Goal: Task Accomplishment & Management: Use online tool/utility

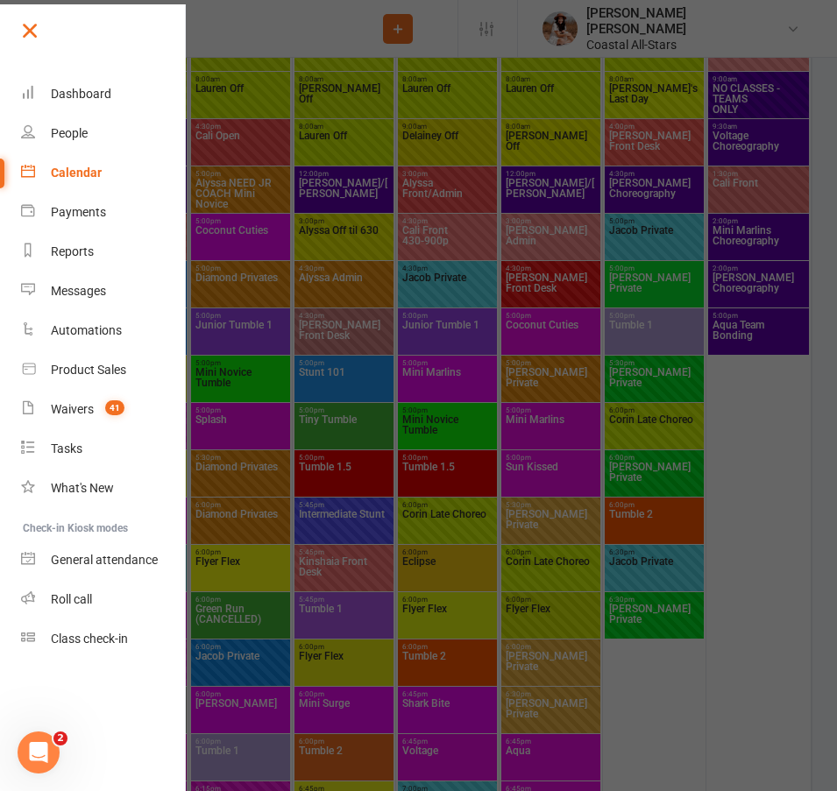
click at [44, 38] on link at bounding box center [102, 37] width 169 height 39
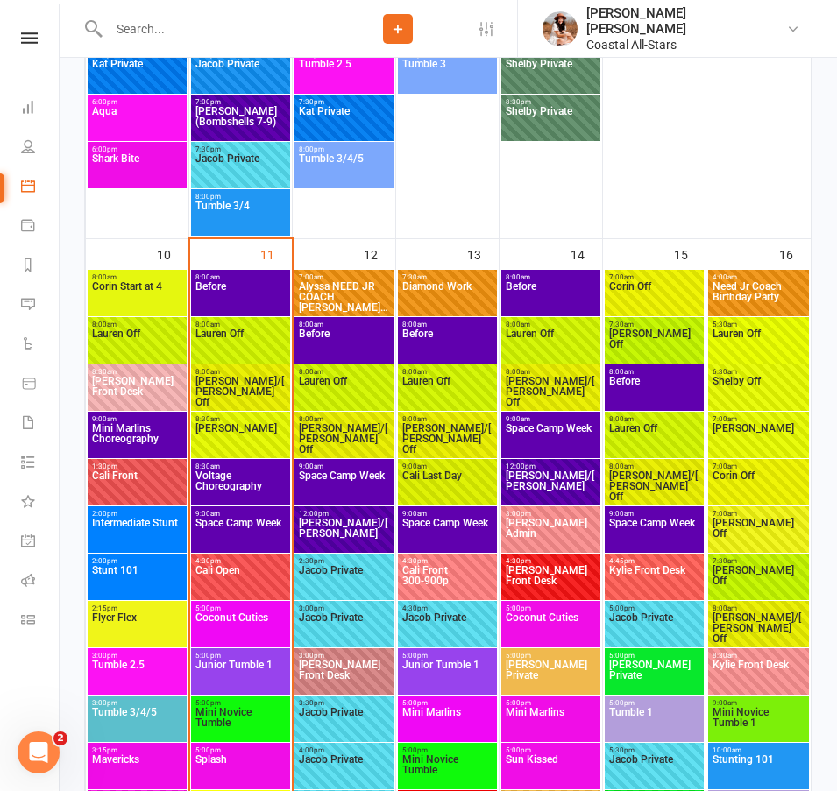
scroll to position [2710, 0]
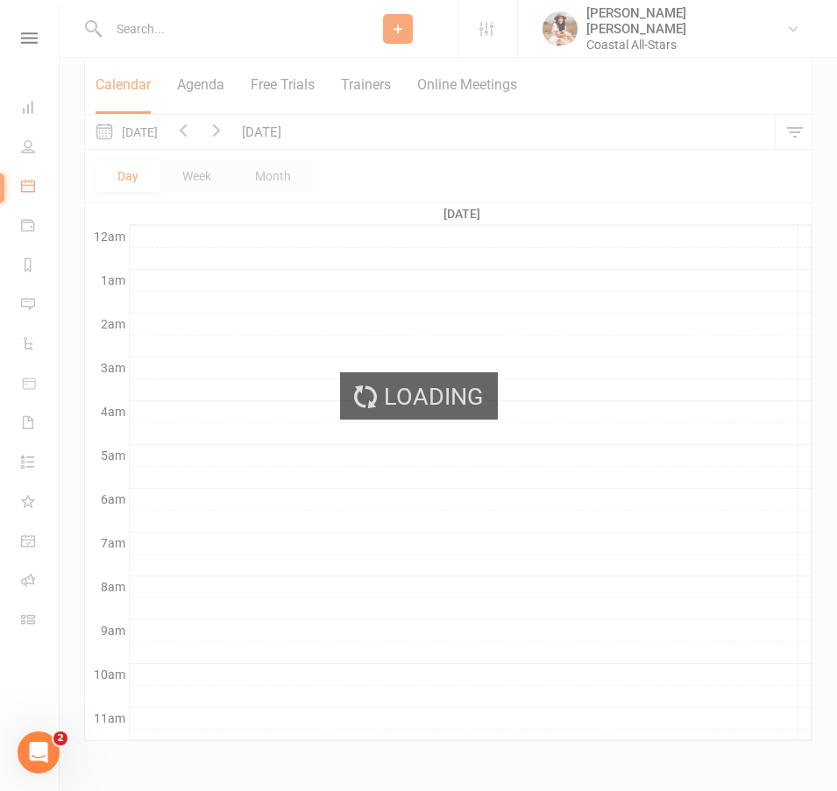
scroll to position [264, 0]
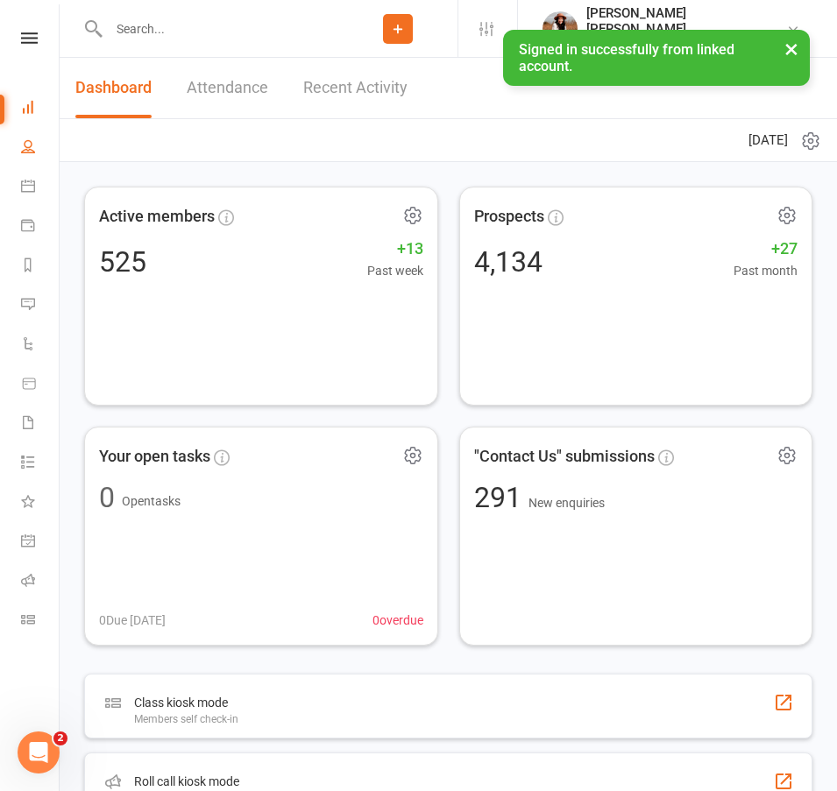
click at [38, 146] on link "People" at bounding box center [40, 148] width 39 height 39
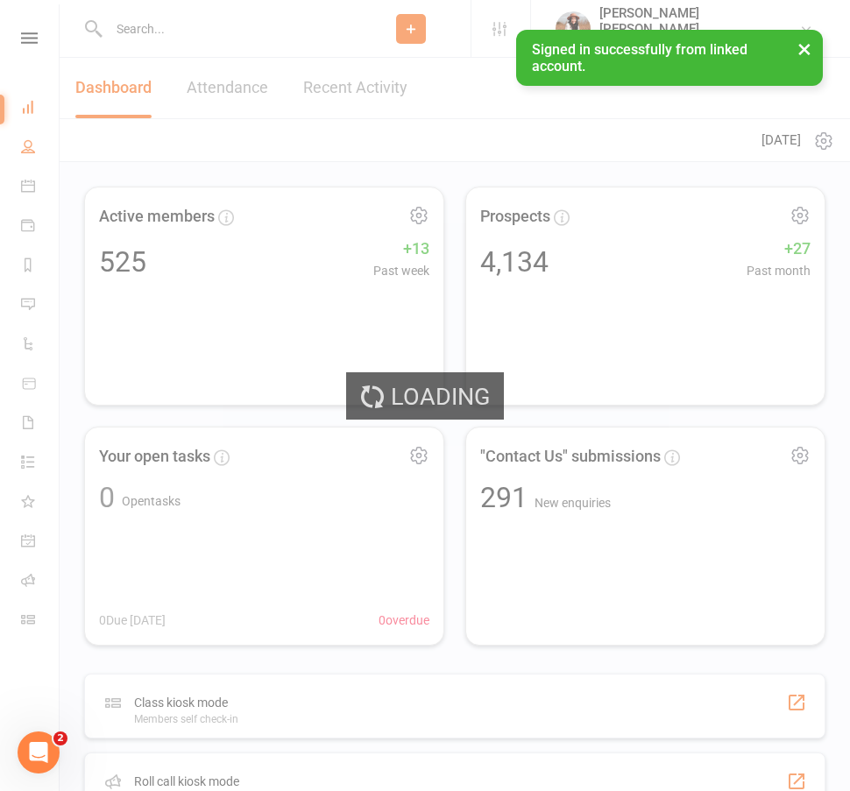
select select "100"
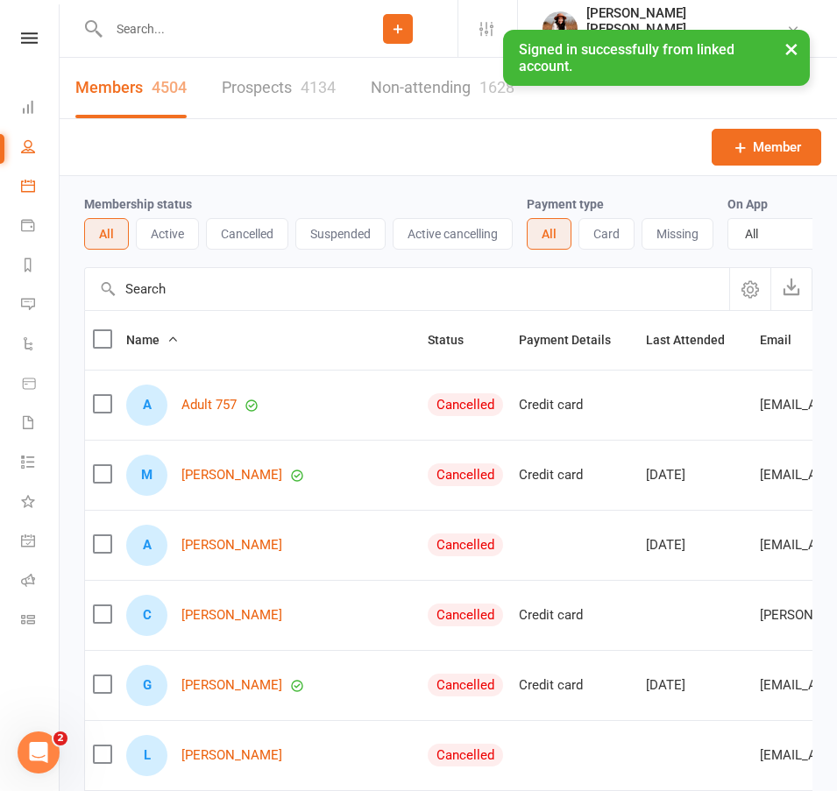
click at [32, 194] on link "Calendar" at bounding box center [40, 187] width 39 height 39
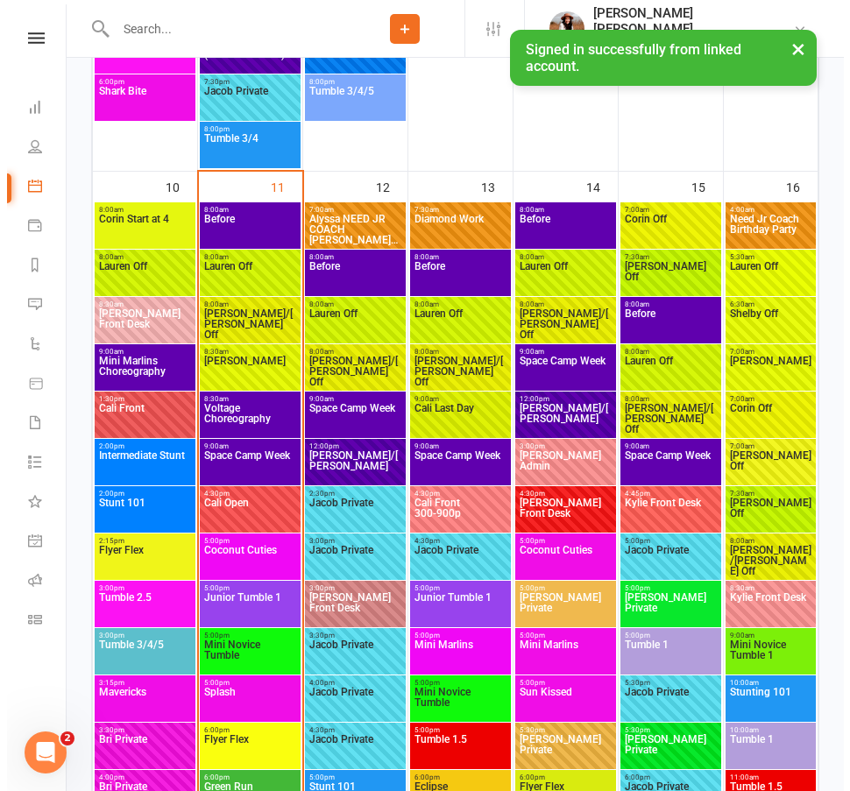
scroll to position [2905, 0]
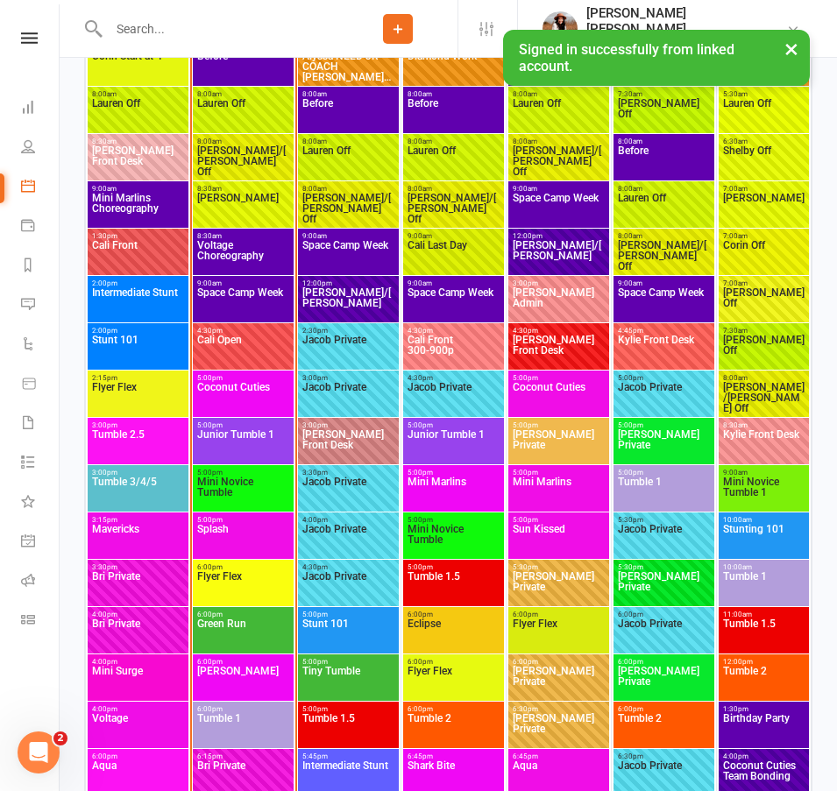
click at [230, 287] on span "Space Camp Week" at bounding box center [243, 303] width 94 height 32
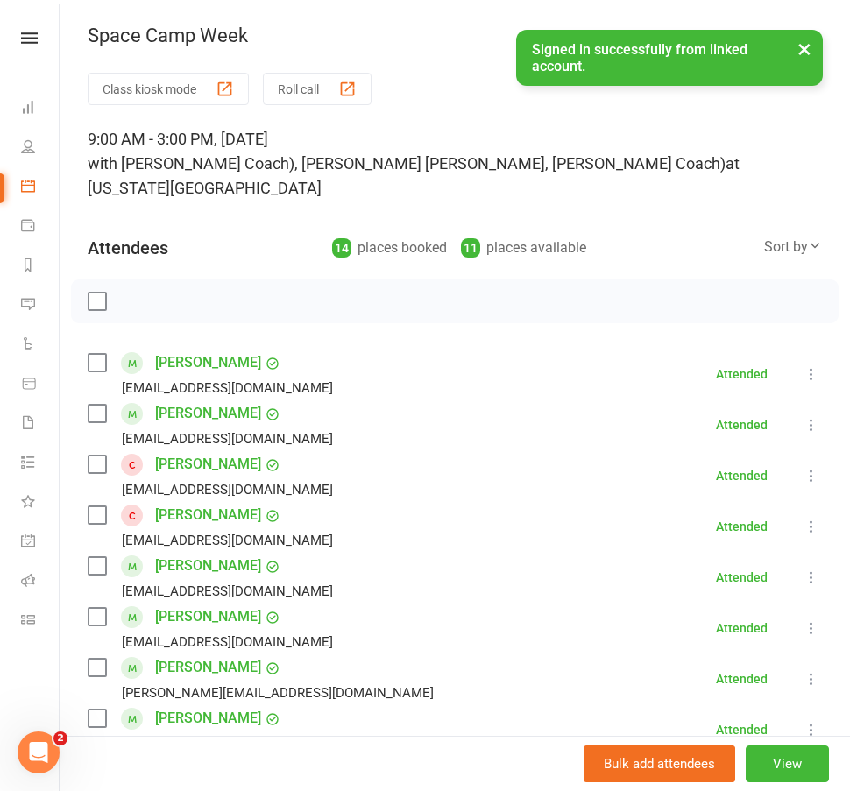
click at [310, 84] on button "Roll call" at bounding box center [317, 89] width 109 height 32
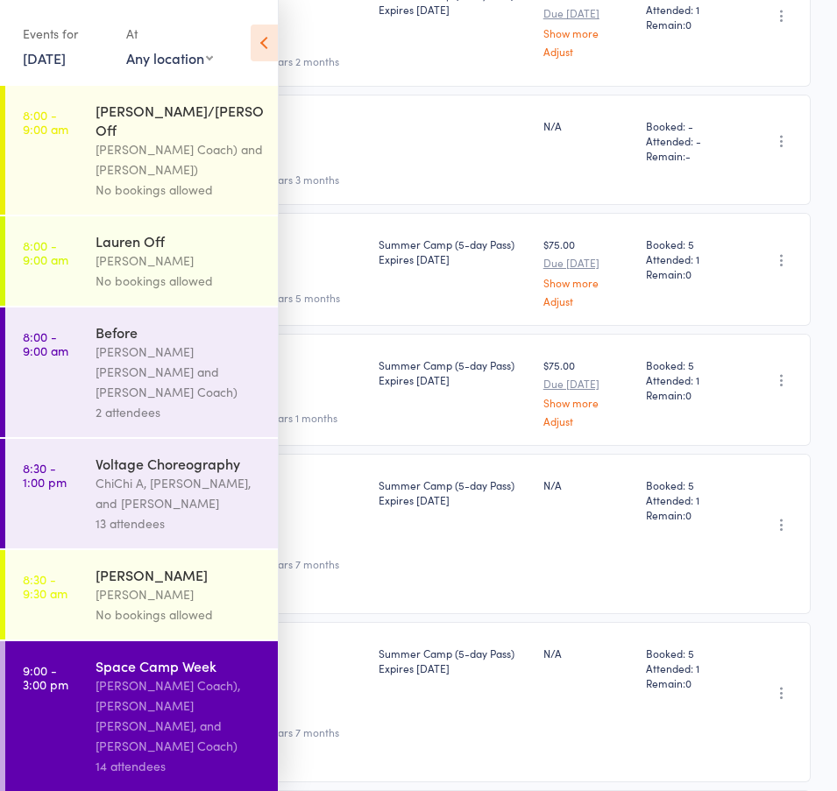
scroll to position [209, 0]
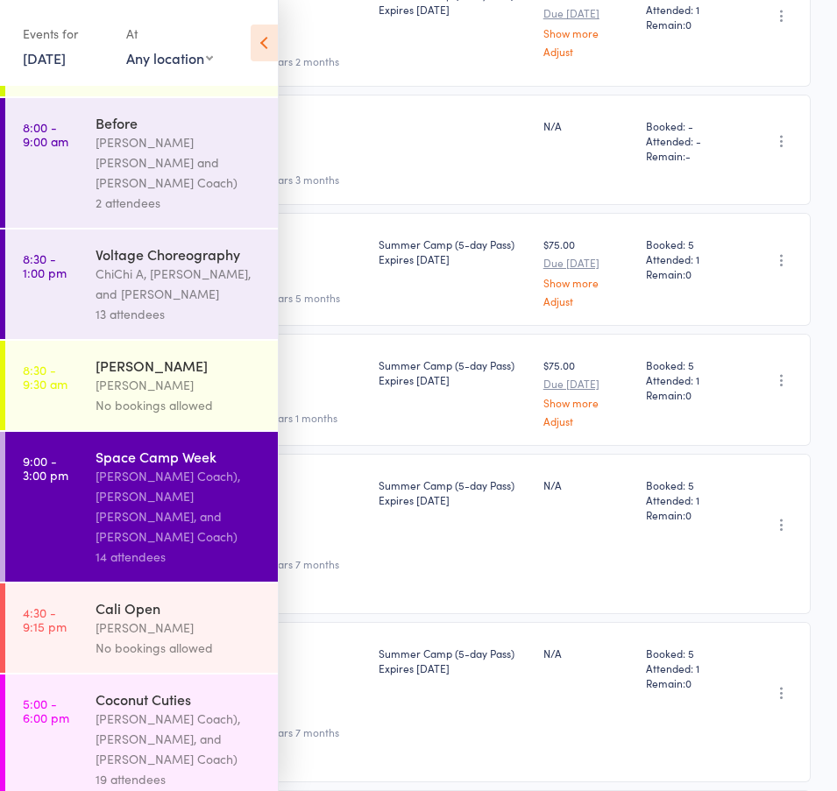
click at [66, 60] on link "11 Aug, 2025" at bounding box center [44, 57] width 43 height 19
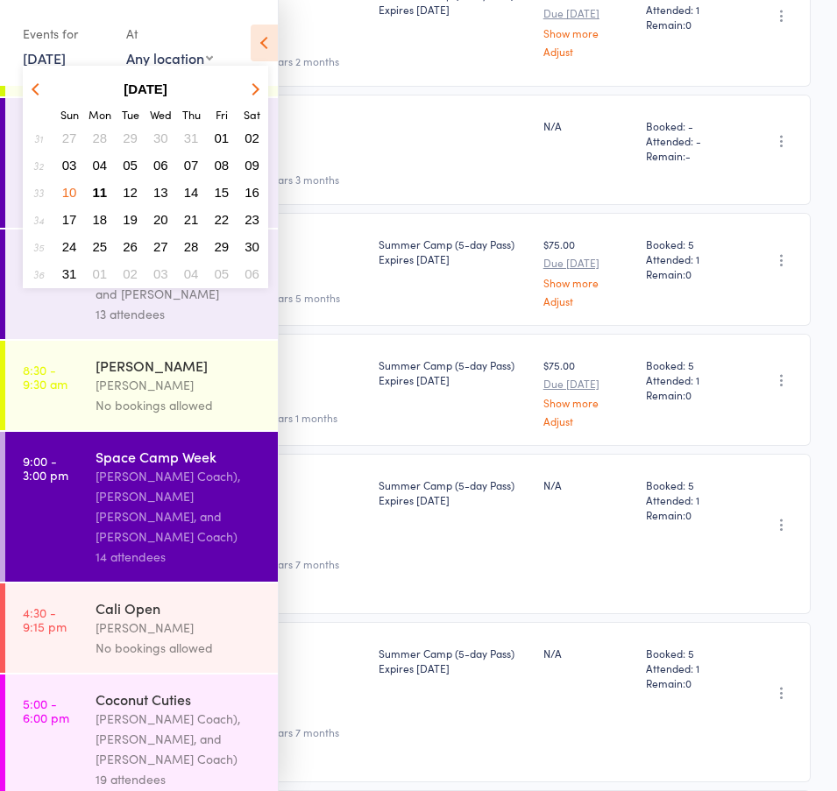
click at [222, 195] on span "15" at bounding box center [222, 192] width 15 height 15
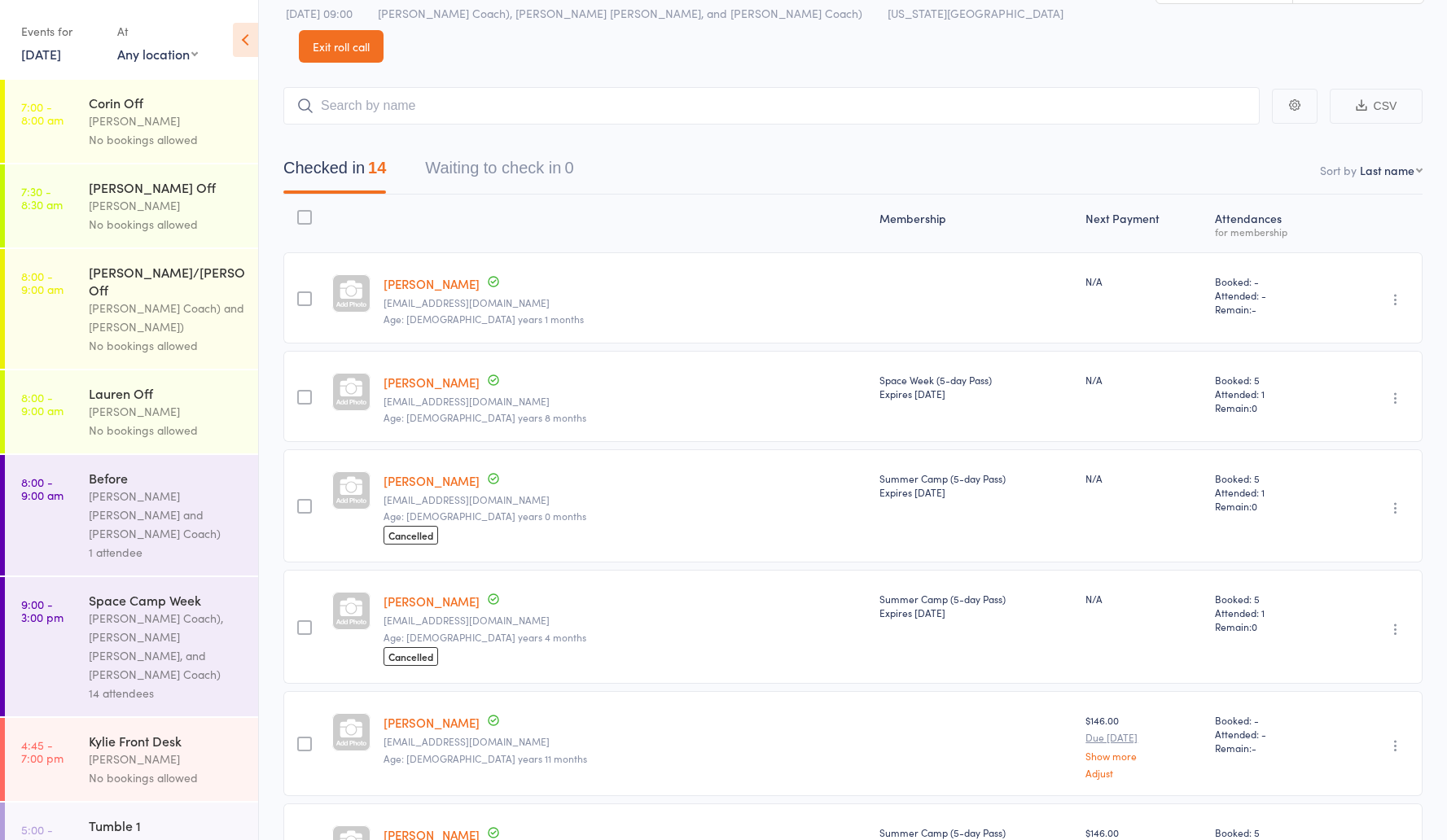
scroll to position [0, 0]
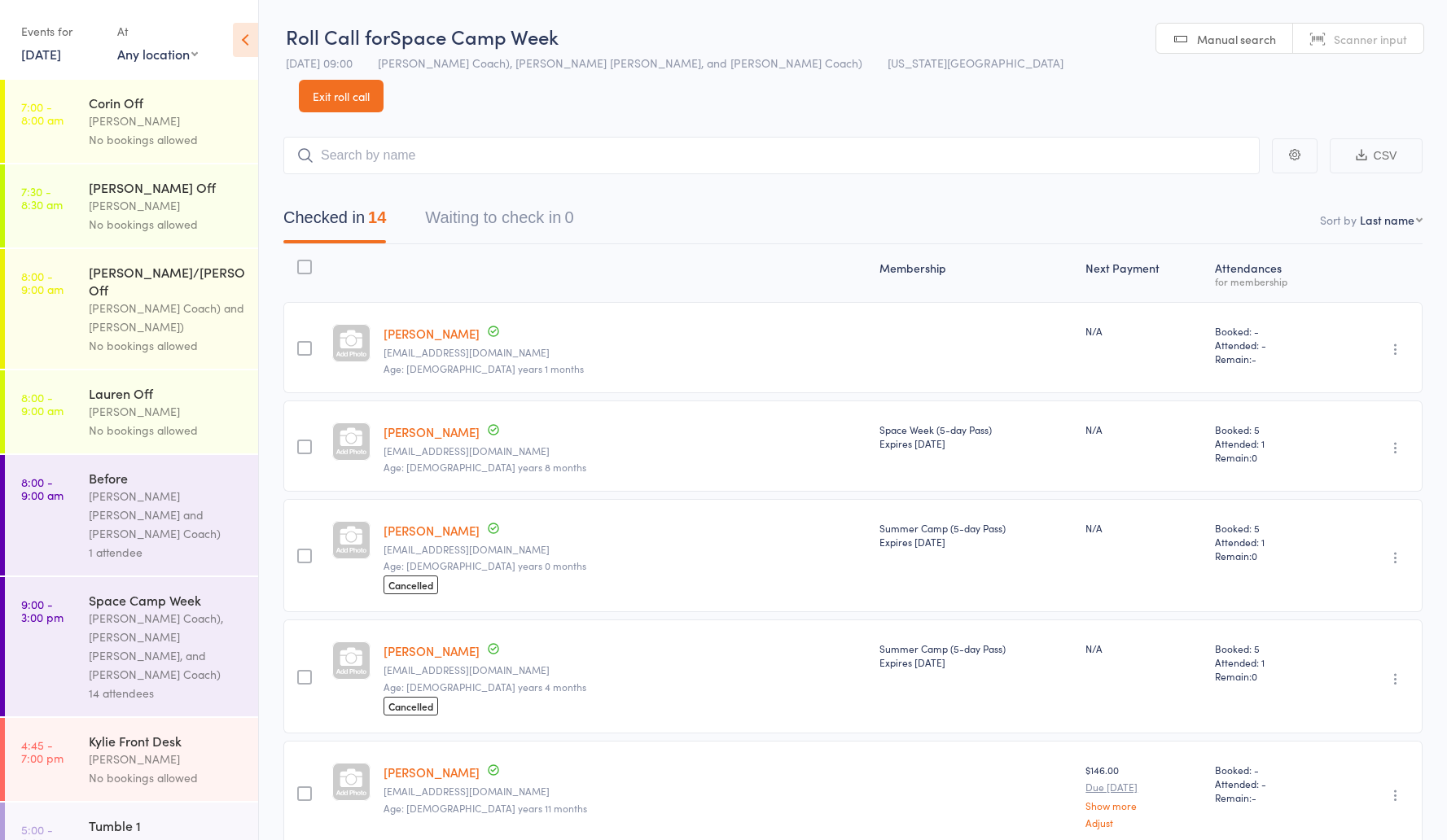
click at [61, 52] on link "15 Aug, 2025" at bounding box center [41, 53] width 40 height 18
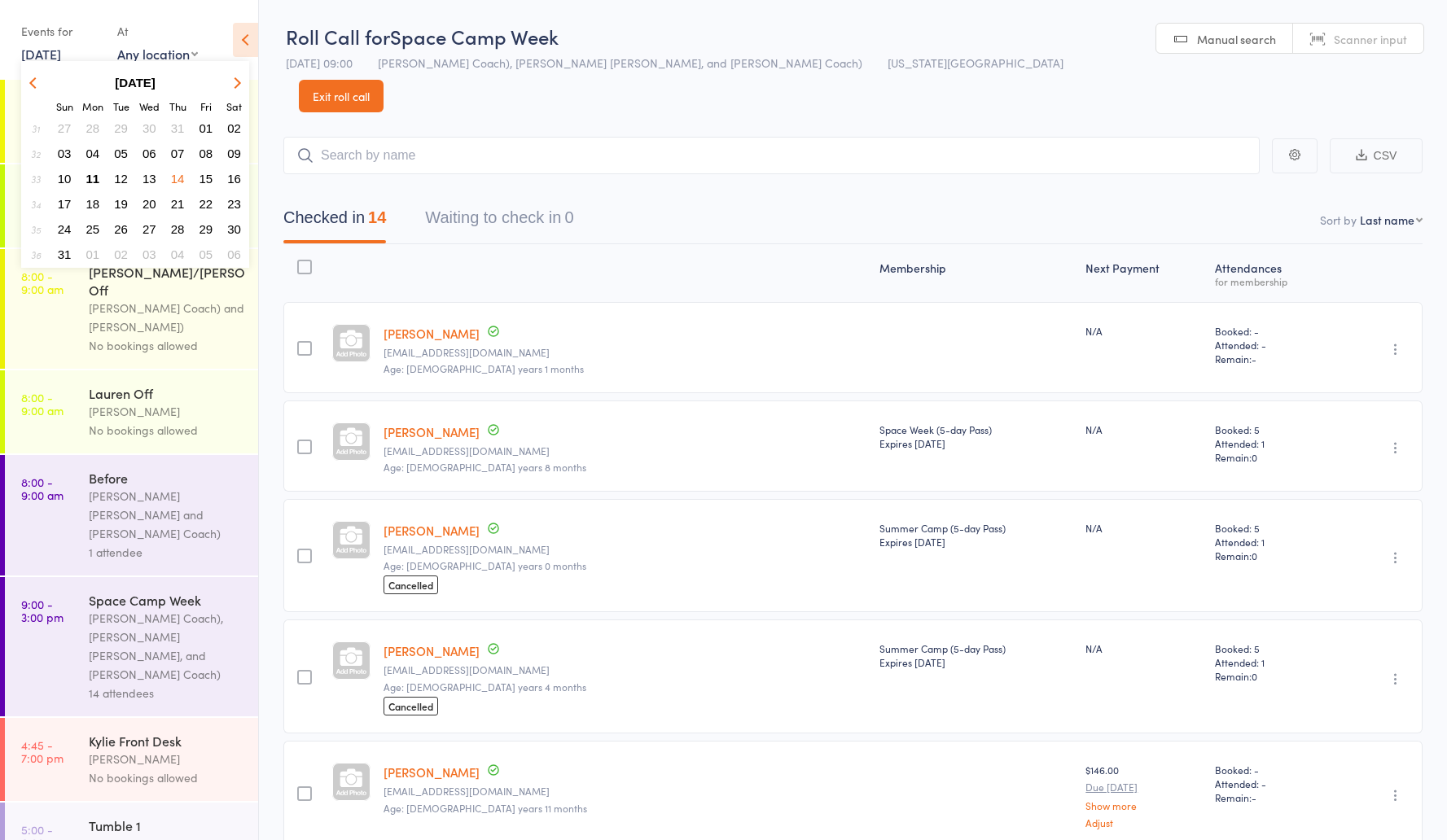
click at [95, 181] on span "11" at bounding box center [93, 178] width 14 height 14
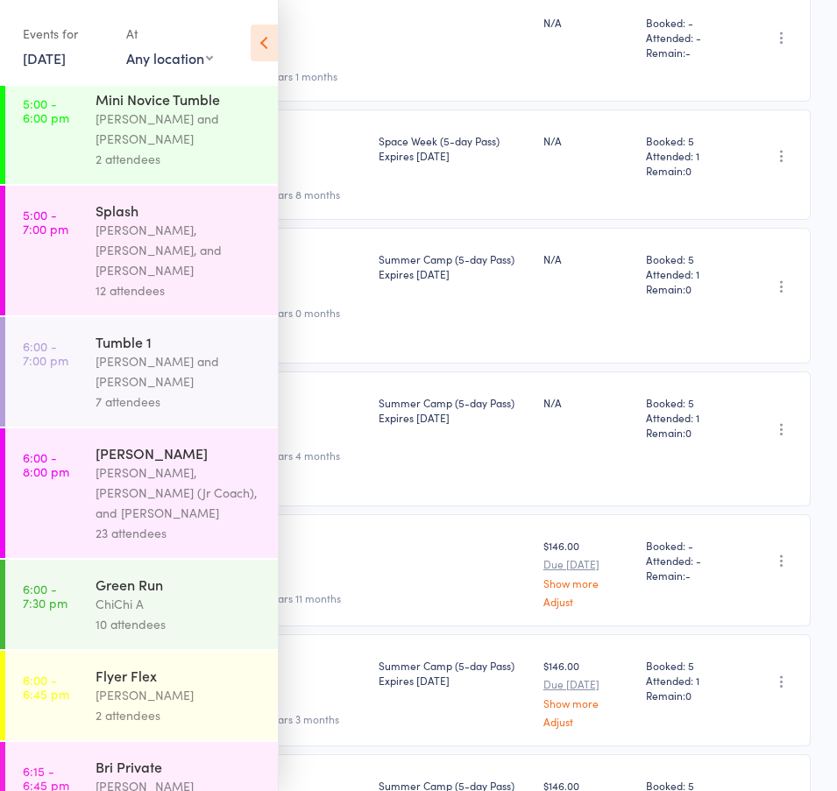
scroll to position [1056, 0]
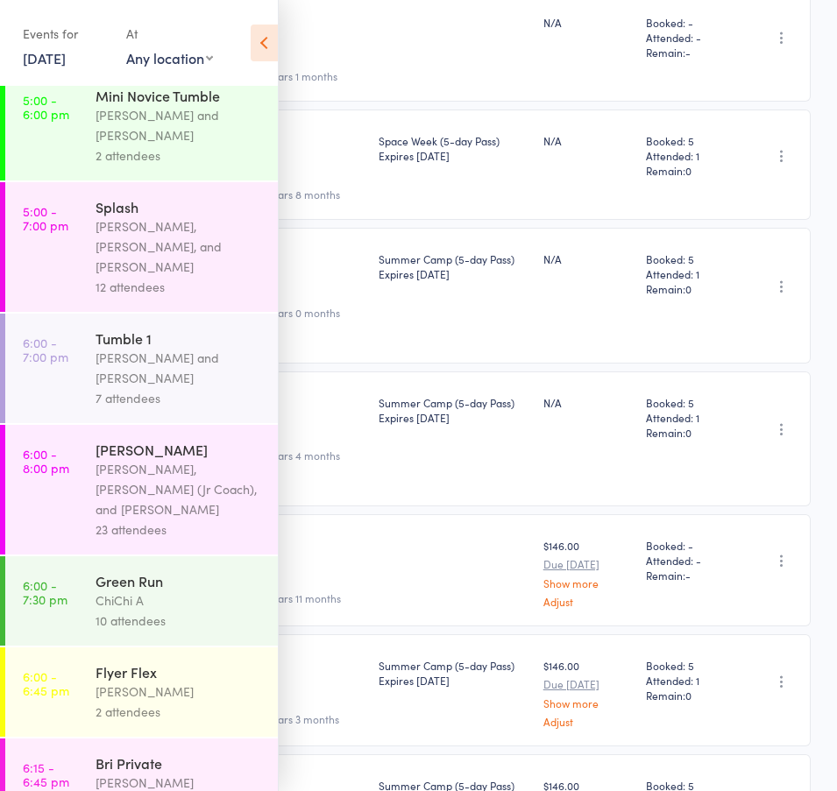
click at [258, 55] on icon at bounding box center [264, 43] width 27 height 37
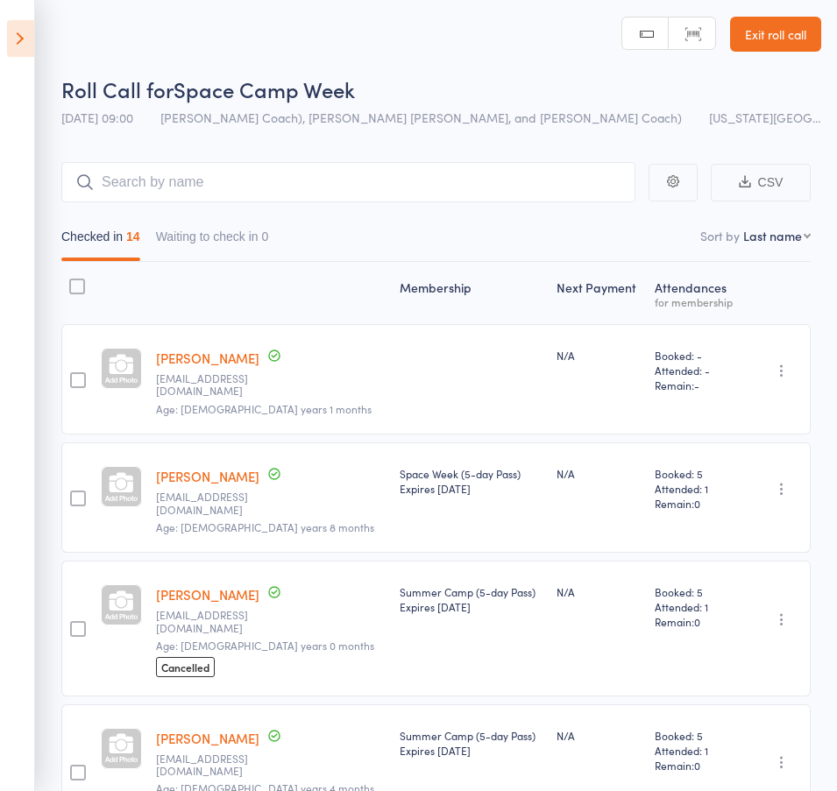
scroll to position [0, 0]
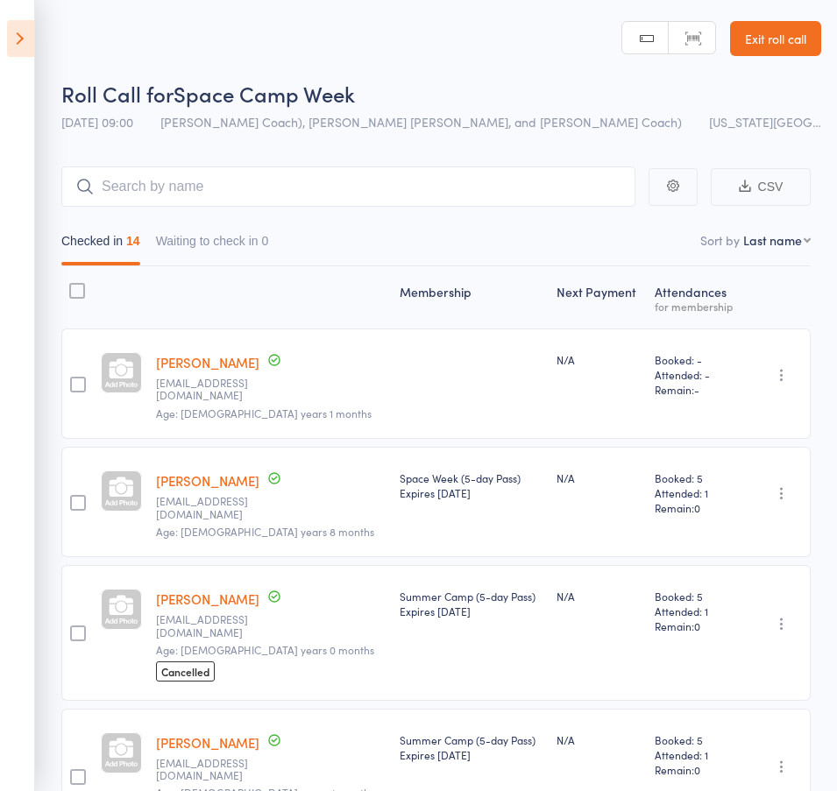
click at [783, 37] on link "Exit roll call" at bounding box center [775, 38] width 91 height 35
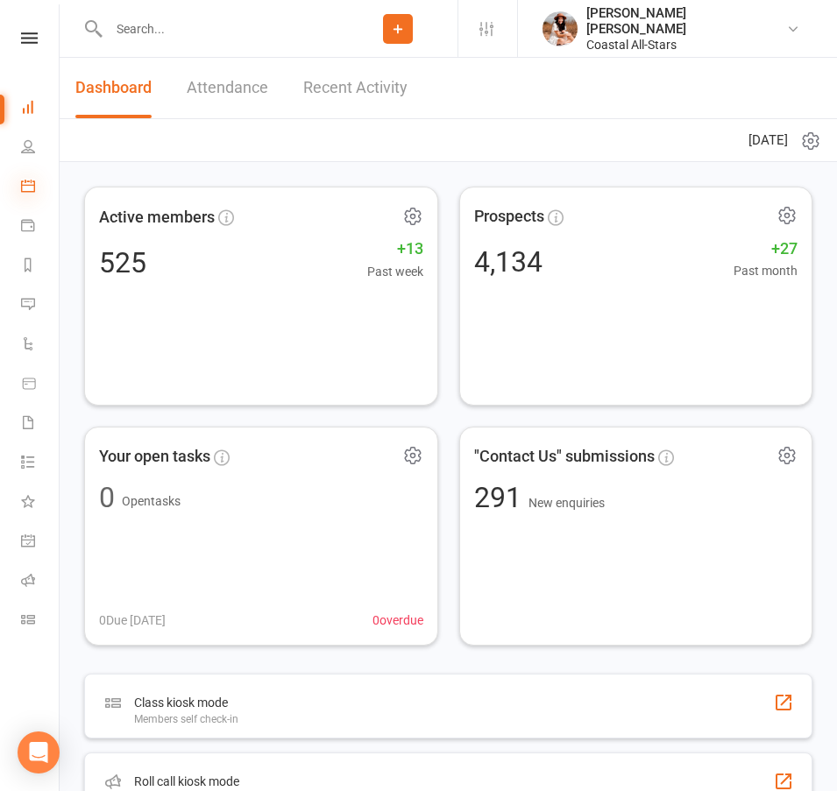
click at [27, 186] on icon at bounding box center [28, 186] width 14 height 14
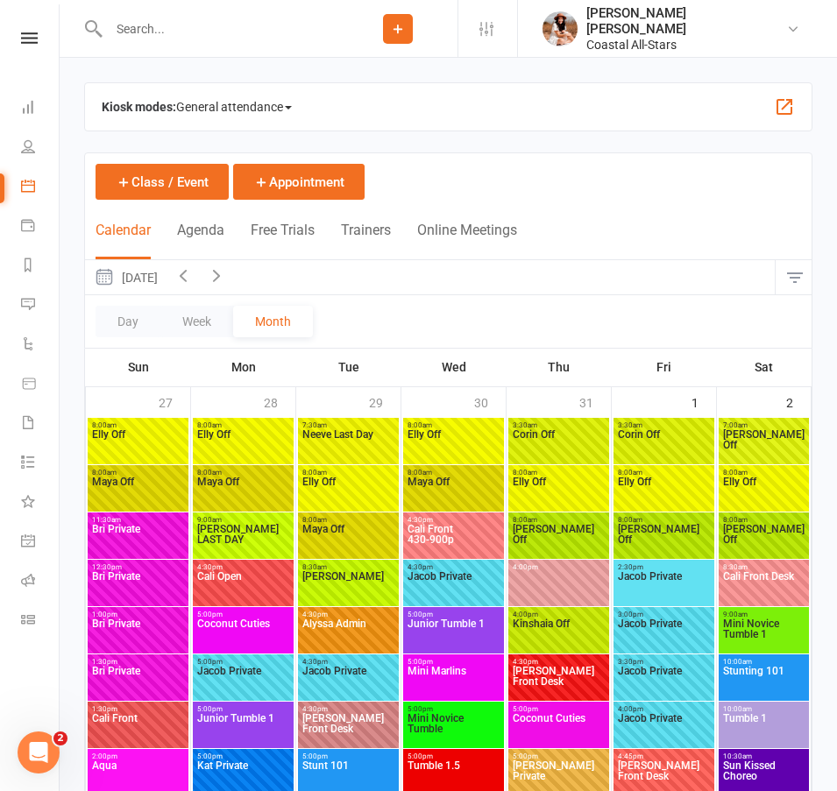
click at [772, 278] on div "August 2025 August 2025 Sun Mon Tue Wed Thu Fri Sat 27 28 29 30 31 01 02 03 04 …" at bounding box center [448, 277] width 726 height 35
click at [789, 280] on button "button" at bounding box center [794, 277] width 38 height 35
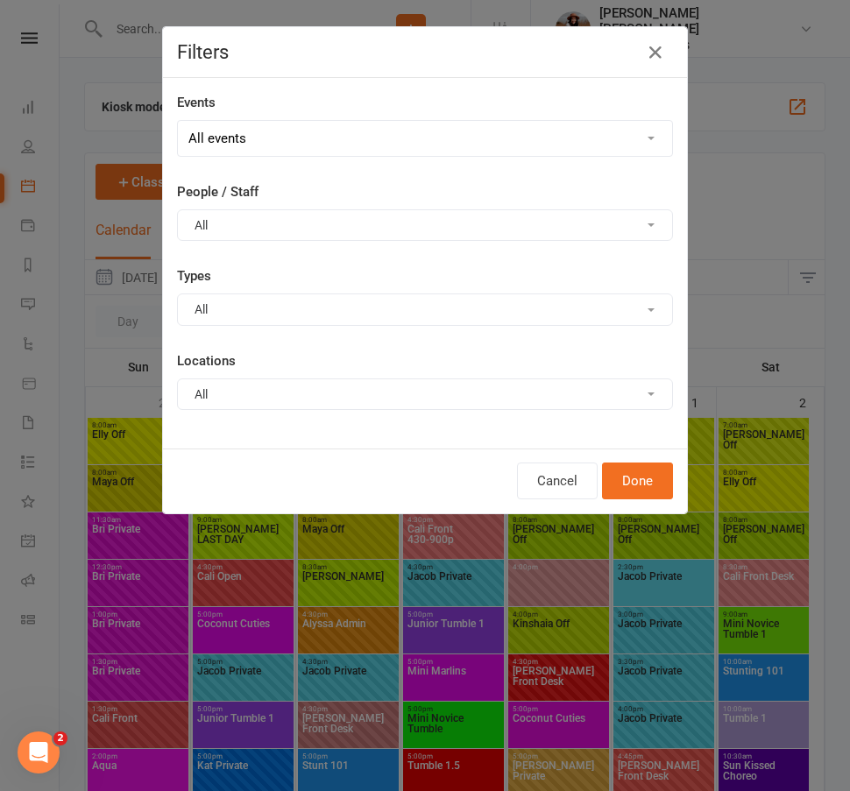
click at [341, 227] on button "All" at bounding box center [425, 225] width 496 height 32
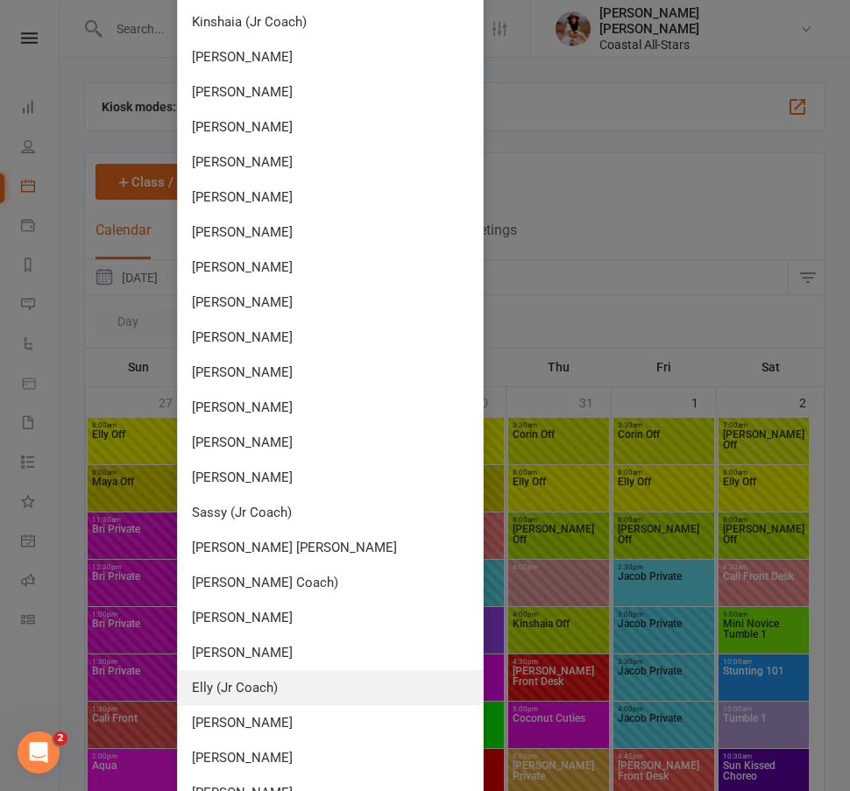
scroll to position [898, 0]
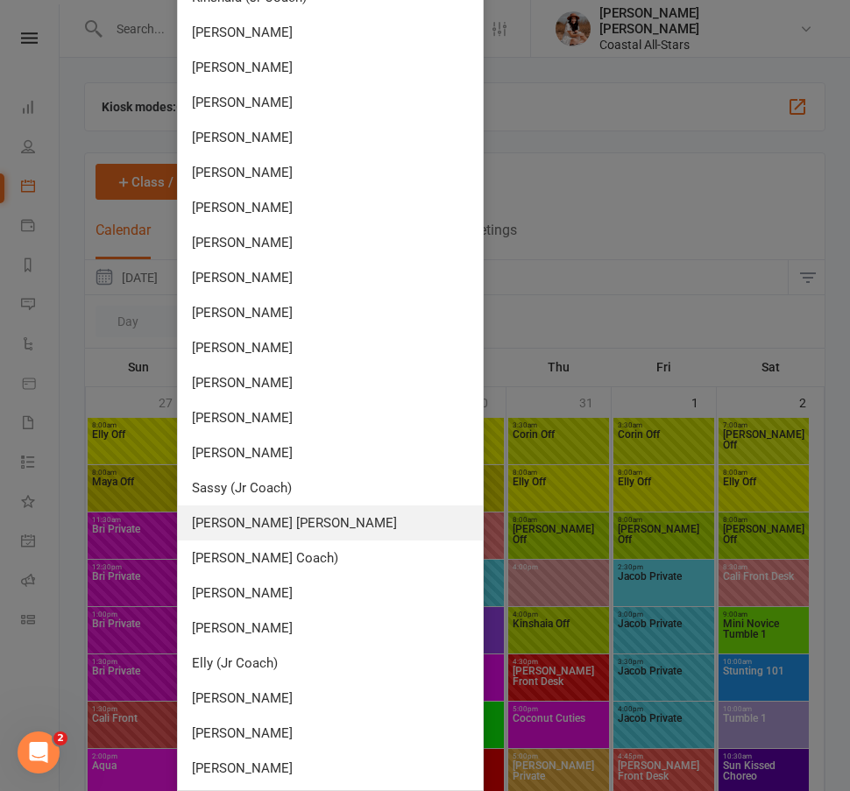
click at [272, 533] on link "[PERSON_NAME] [PERSON_NAME]" at bounding box center [330, 523] width 305 height 35
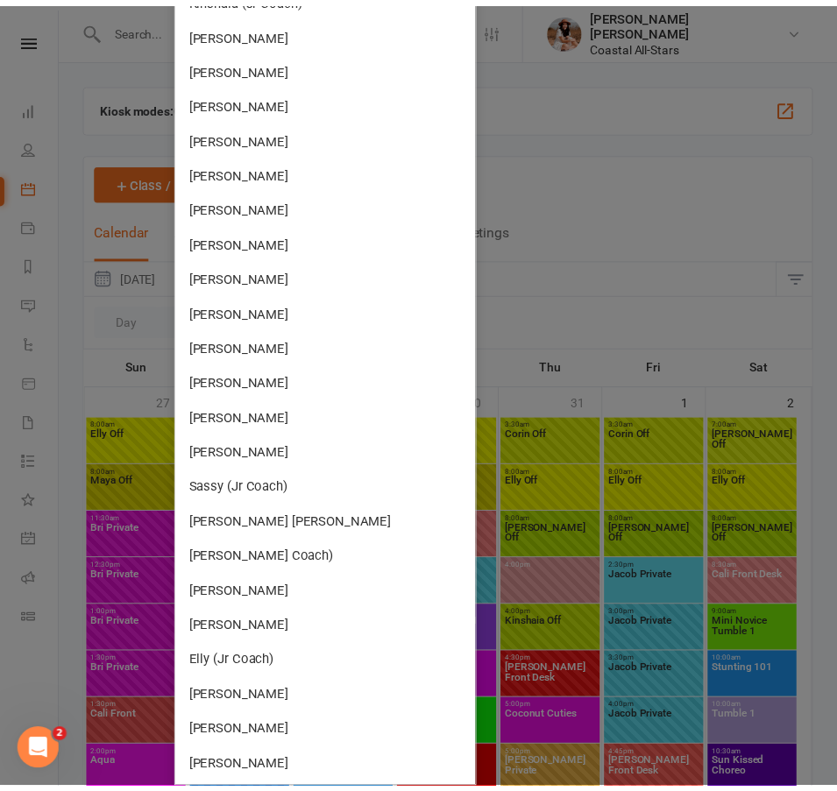
scroll to position [0, 0]
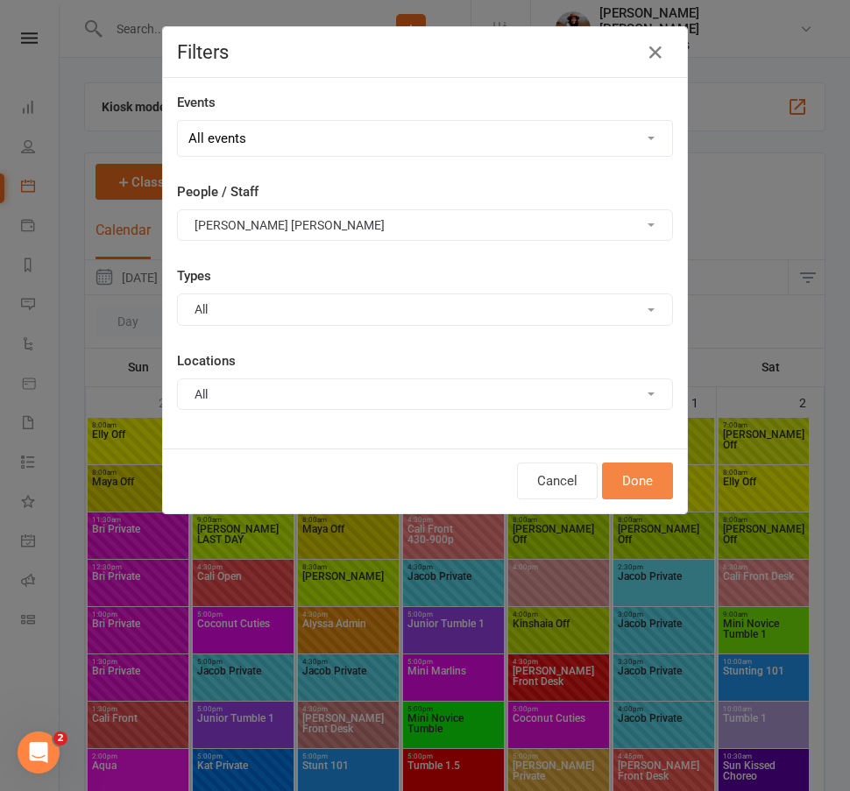
click at [632, 483] on button "Done" at bounding box center [637, 481] width 71 height 37
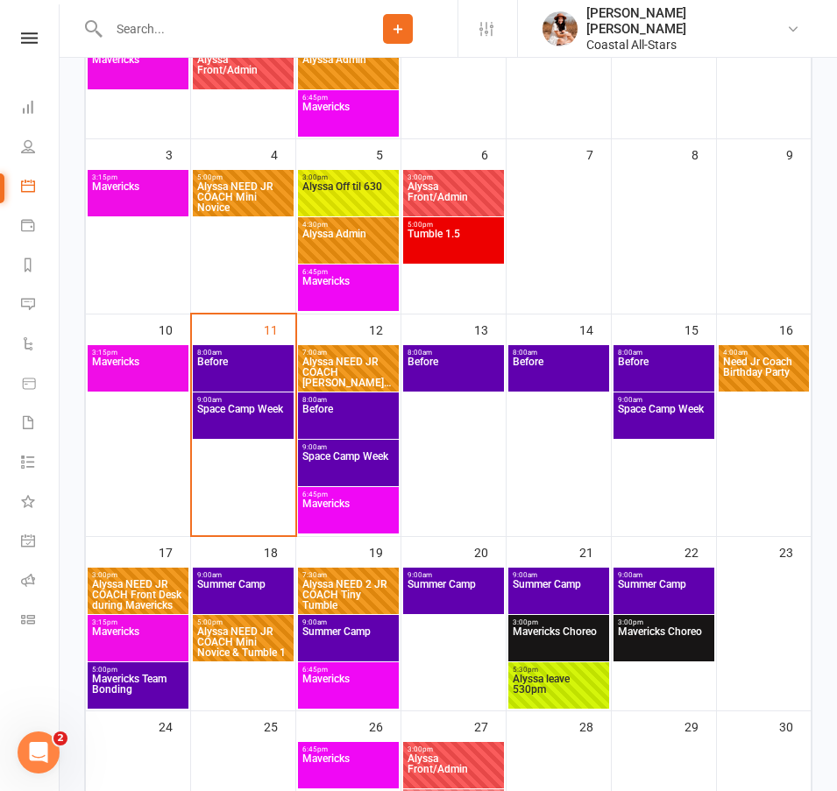
scroll to position [385, 0]
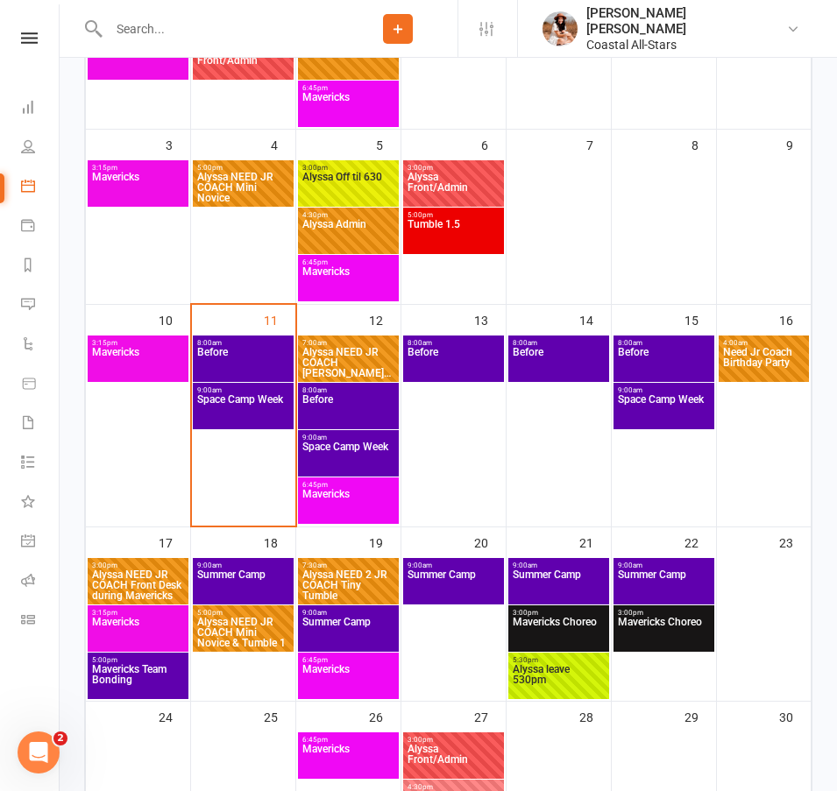
click at [366, 363] on span "Alyssa NEED JR COACH Jr Tumble 1.5" at bounding box center [348, 363] width 94 height 32
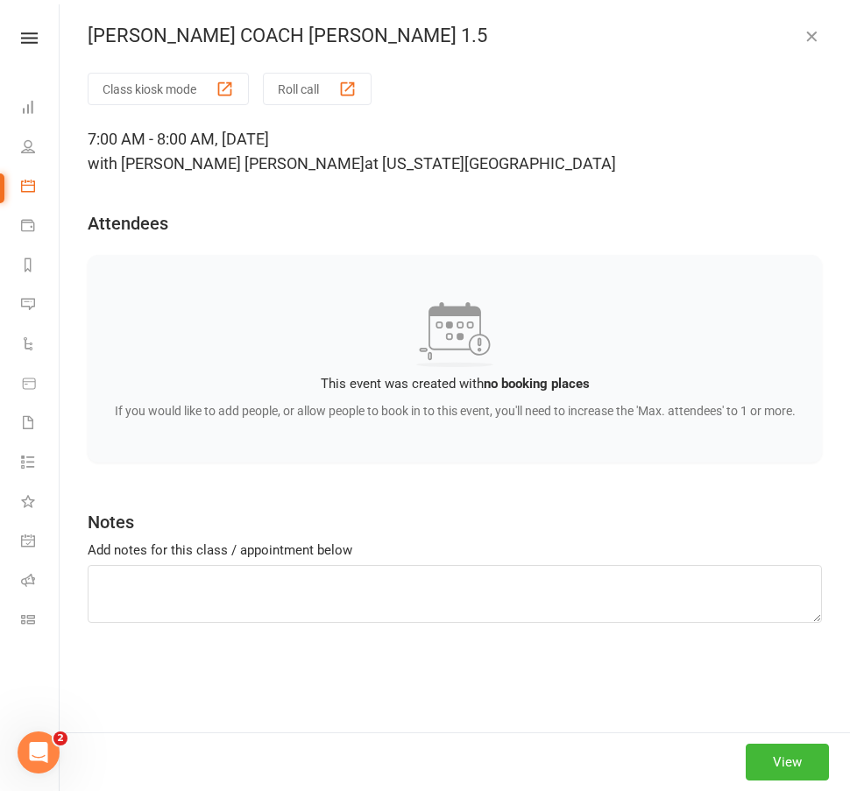
click at [801, 38] on button "button" at bounding box center [811, 35] width 21 height 21
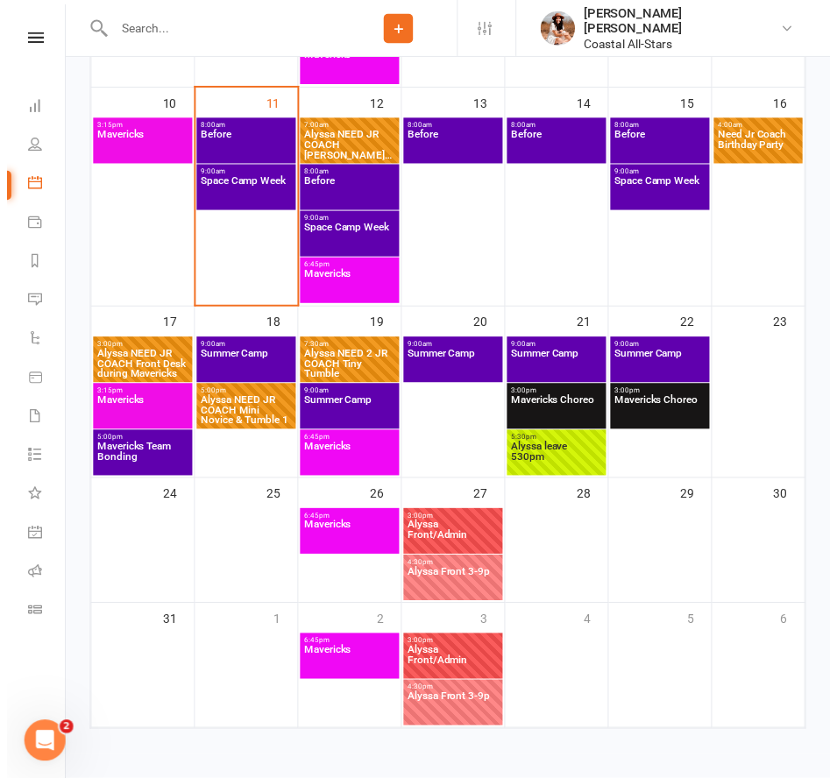
scroll to position [395, 0]
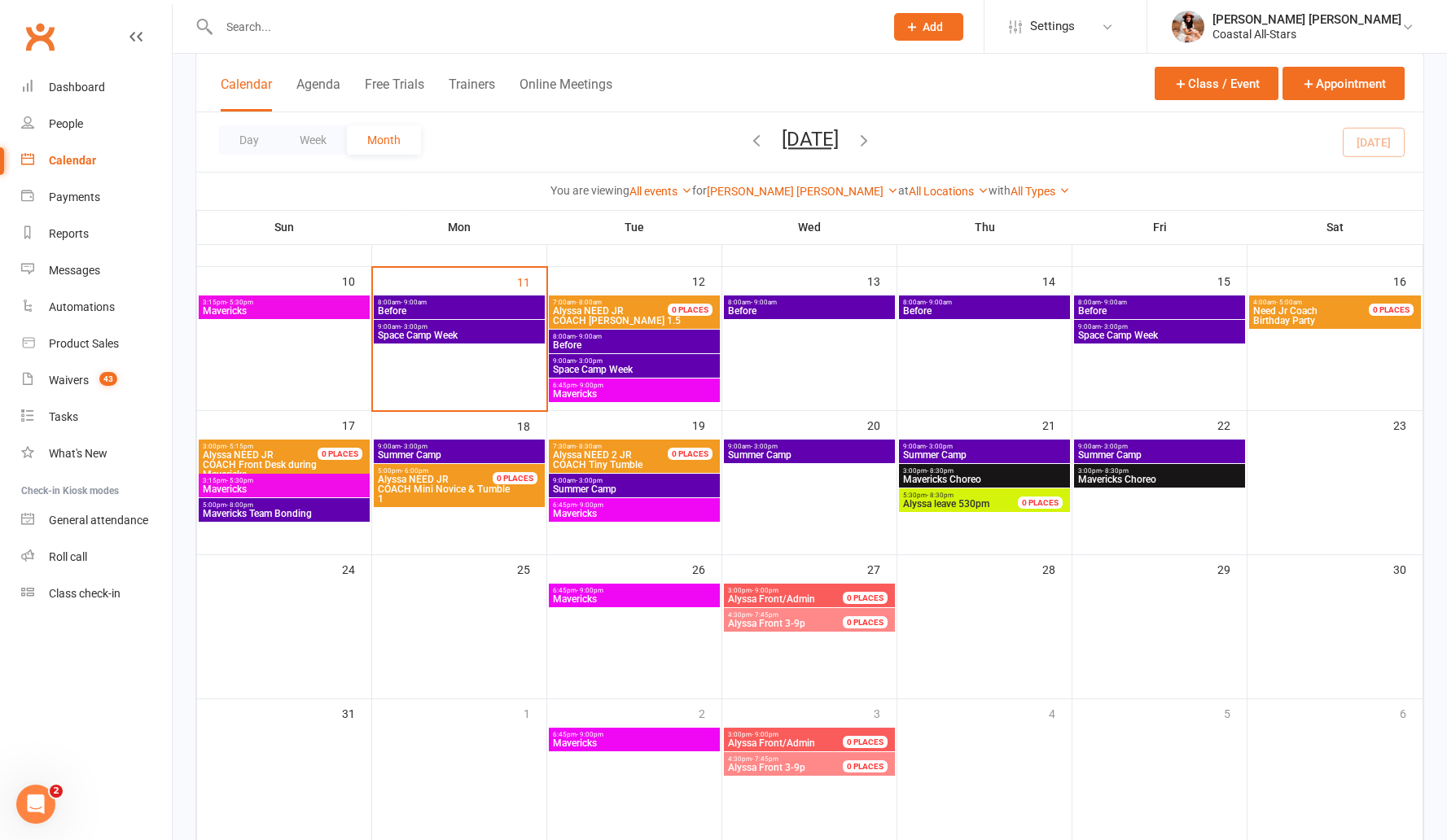
click at [441, 308] on span "Before" at bounding box center [459, 310] width 164 height 10
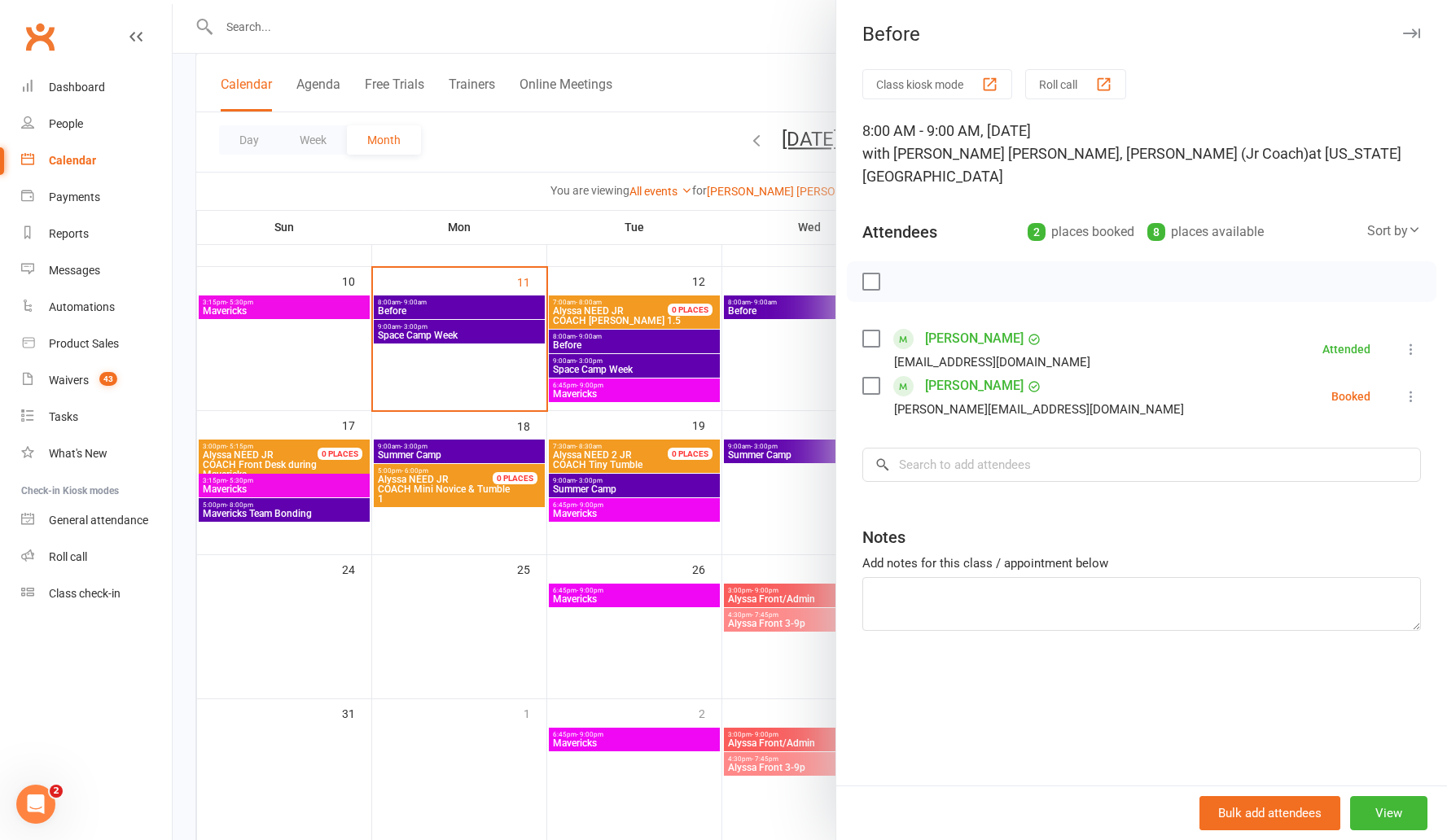
click at [628, 337] on div at bounding box center [809, 420] width 1274 height 840
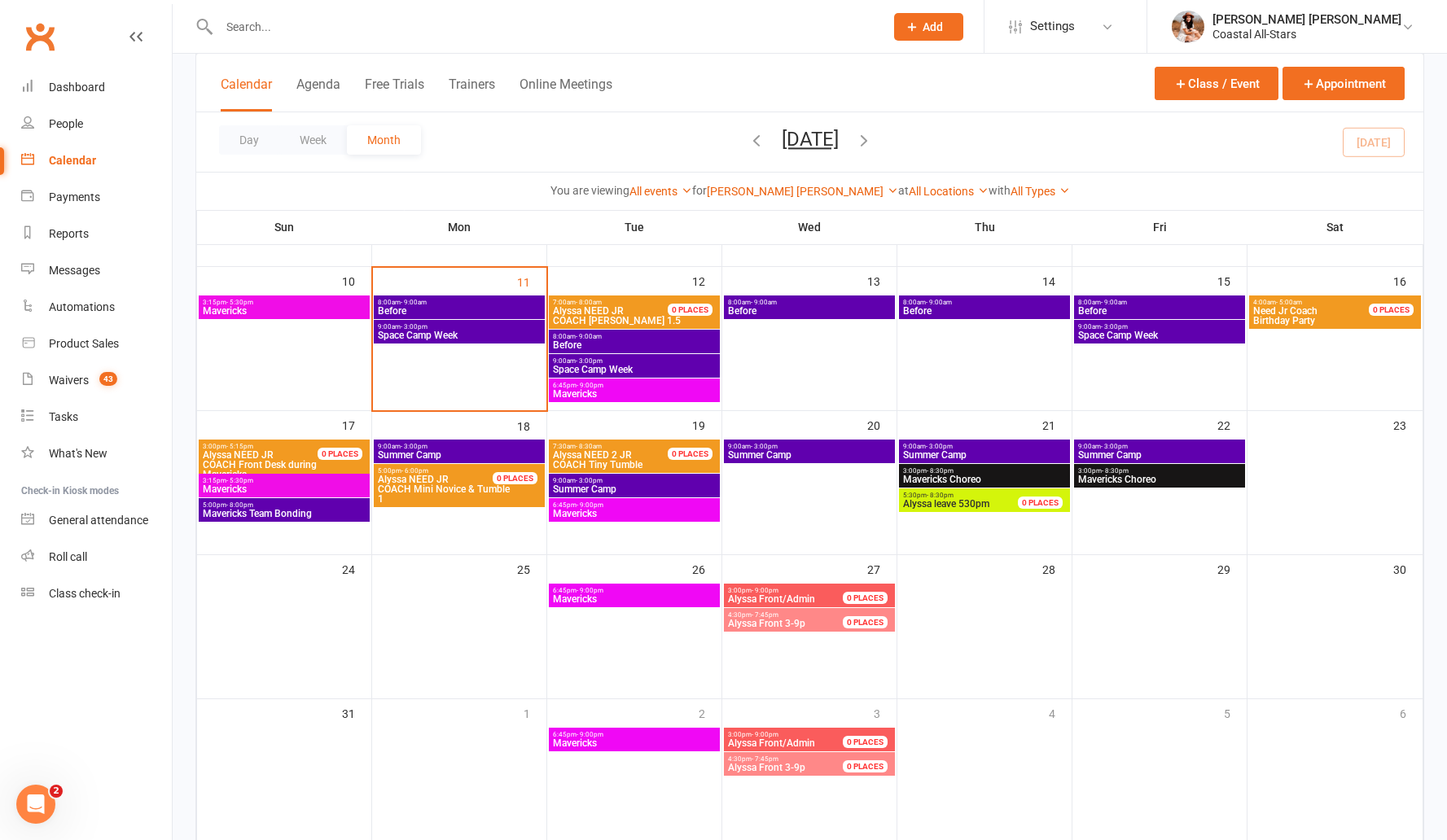
click at [624, 347] on span "Before" at bounding box center [634, 345] width 164 height 10
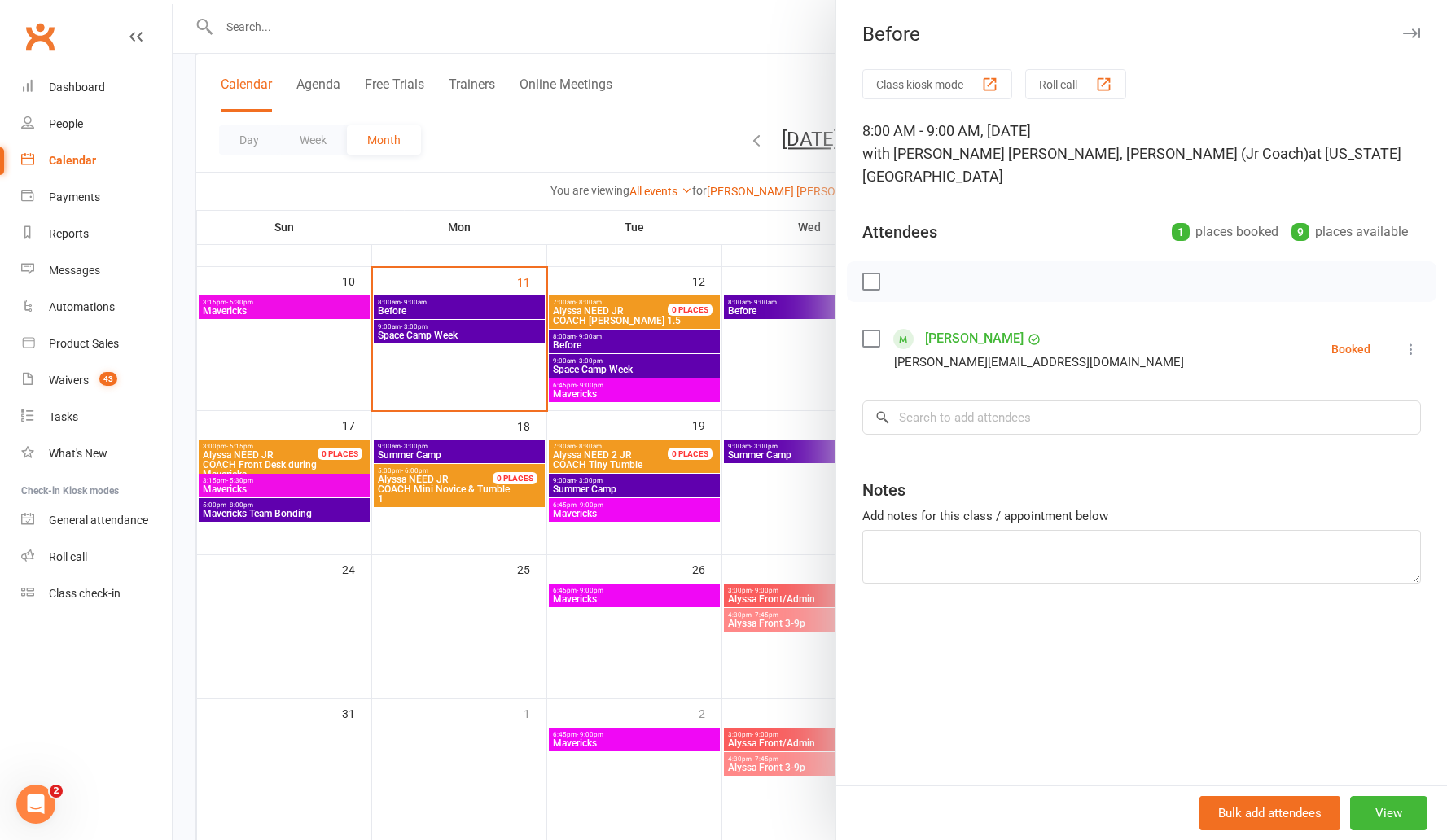
click at [763, 311] on div at bounding box center [809, 420] width 1274 height 840
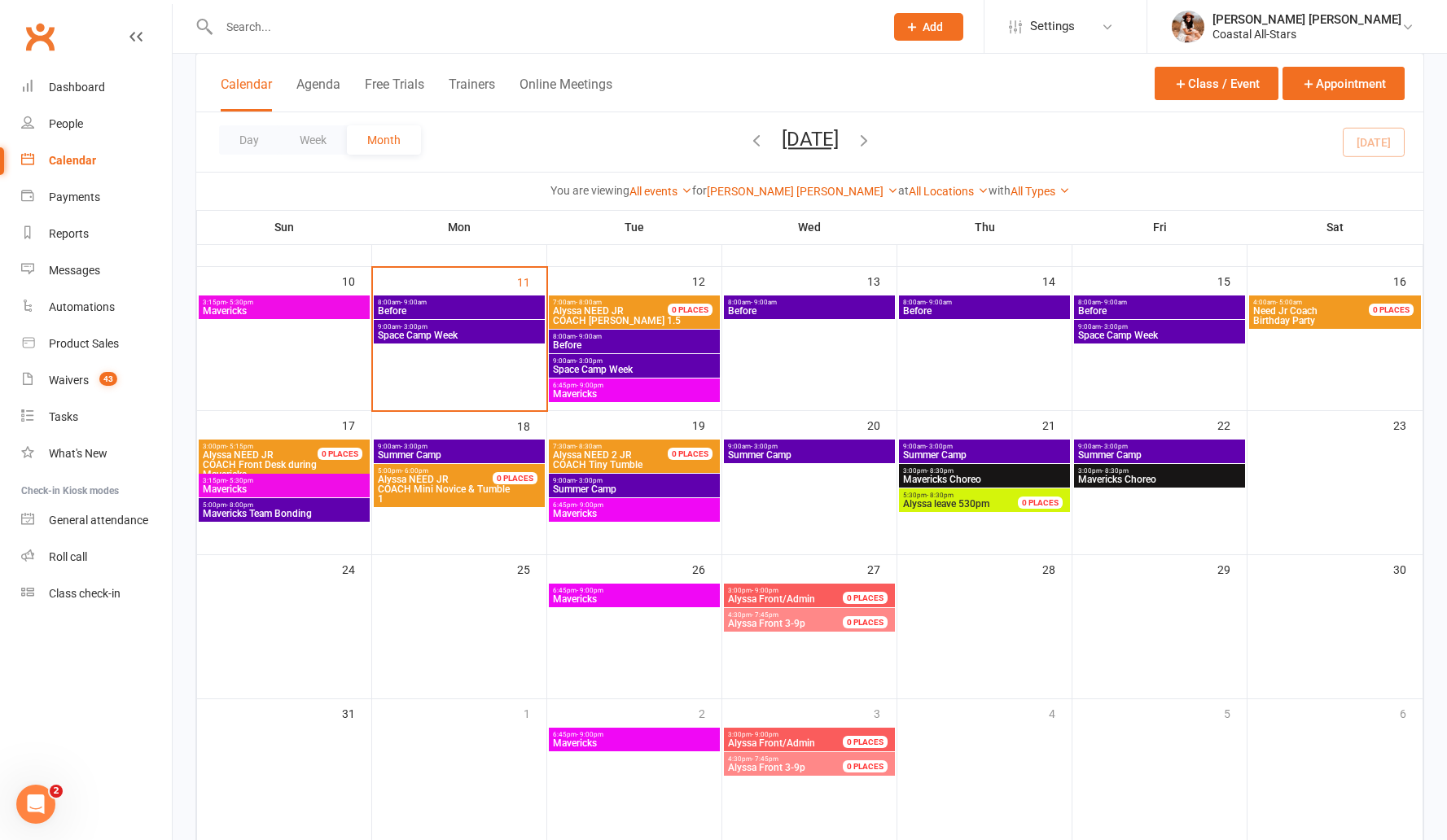
click at [756, 312] on span "Before" at bounding box center [809, 310] width 164 height 10
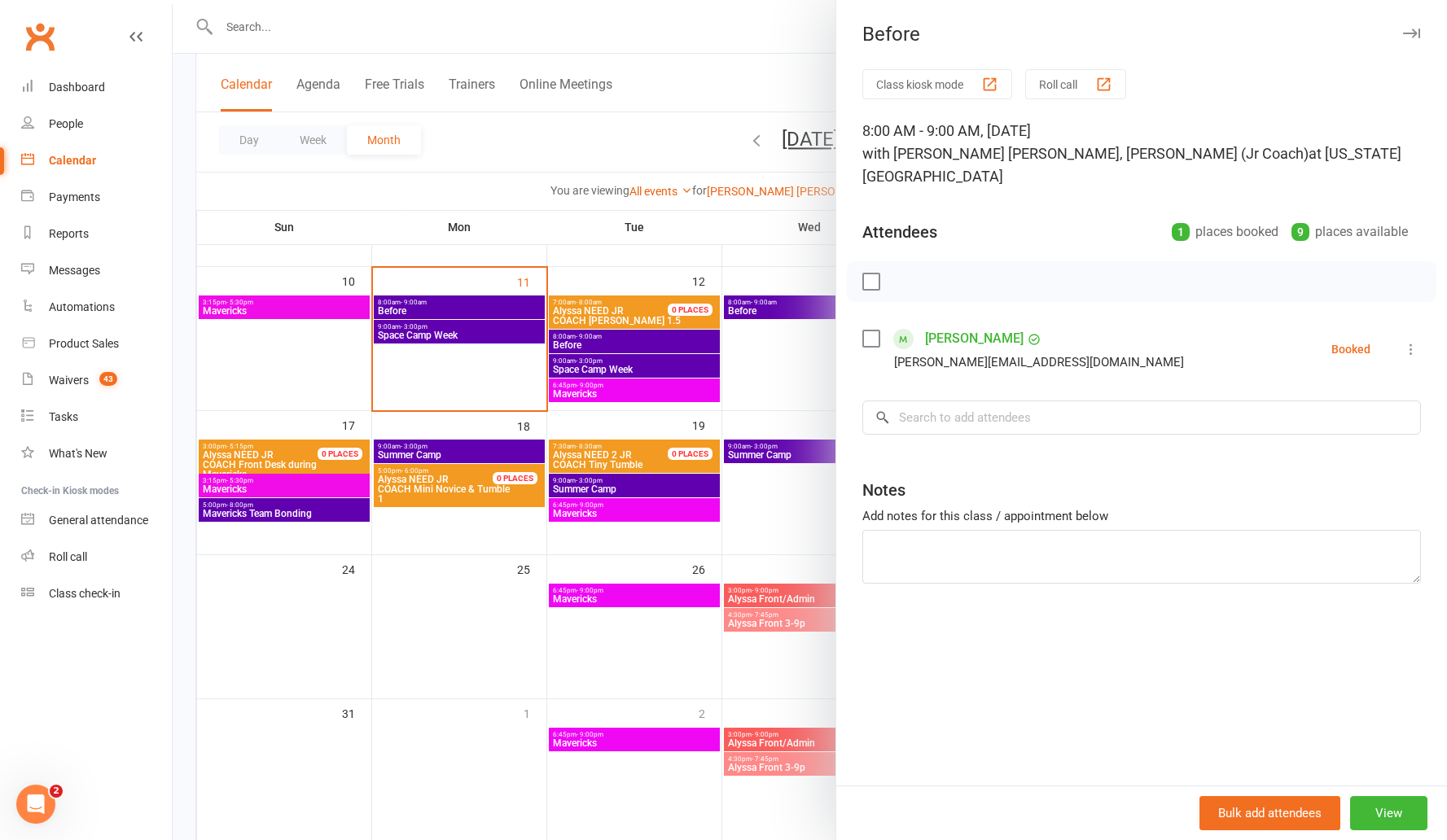
click at [617, 153] on div at bounding box center [809, 420] width 1274 height 840
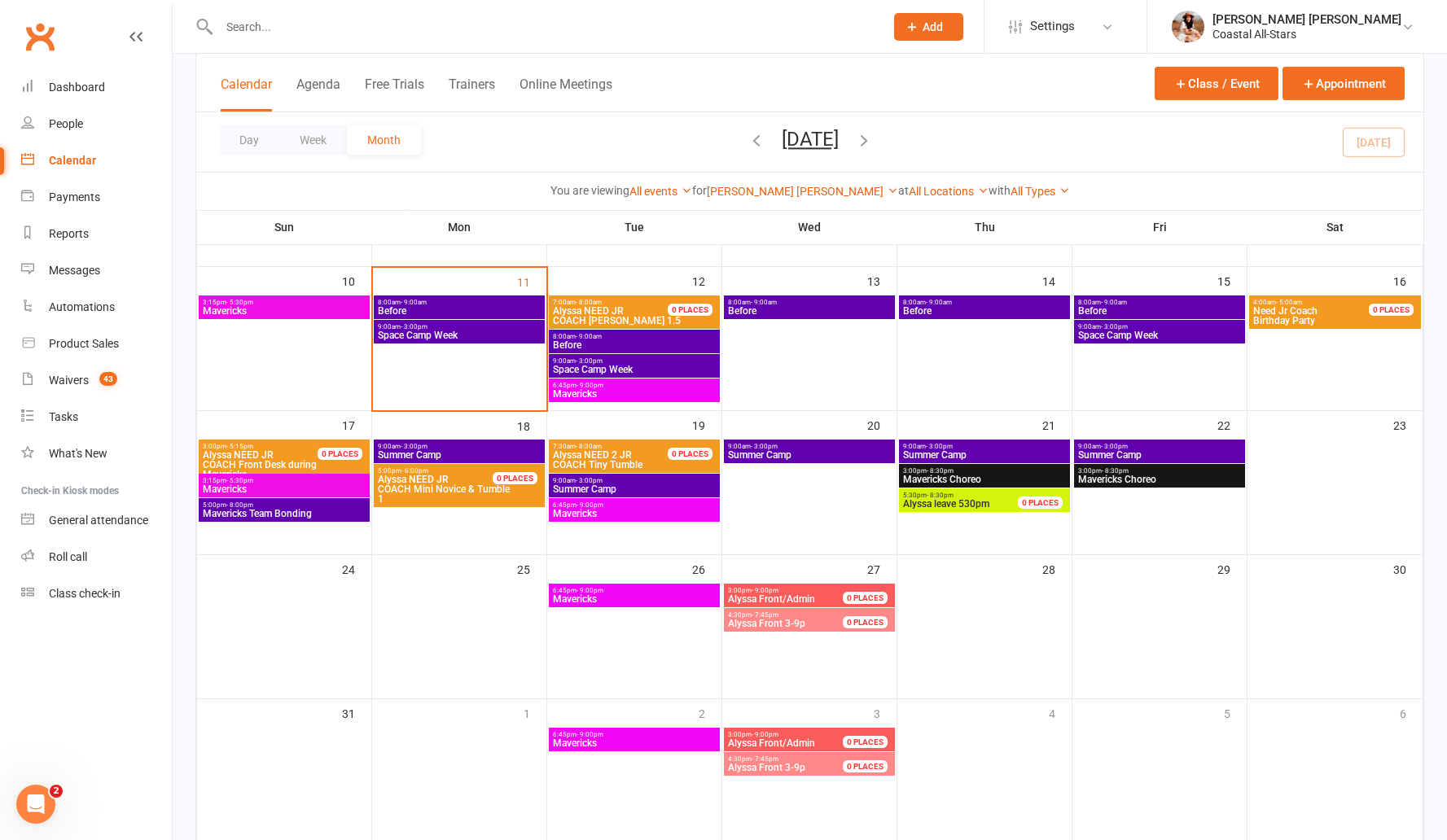
click at [777, 306] on span "8:00am - 9:00am" at bounding box center [984, 303] width 164 height 7
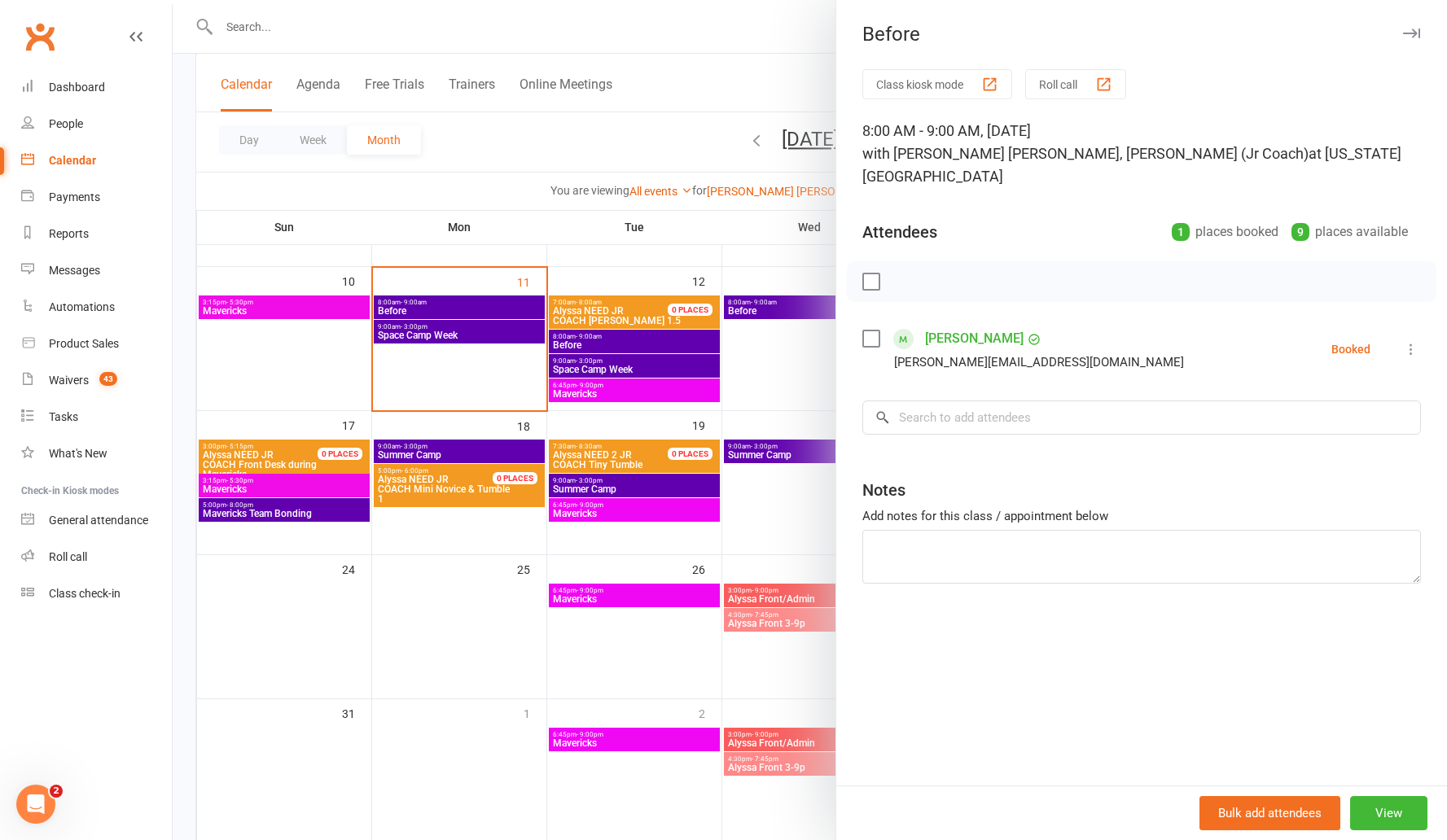
click at [602, 152] on div at bounding box center [809, 420] width 1274 height 840
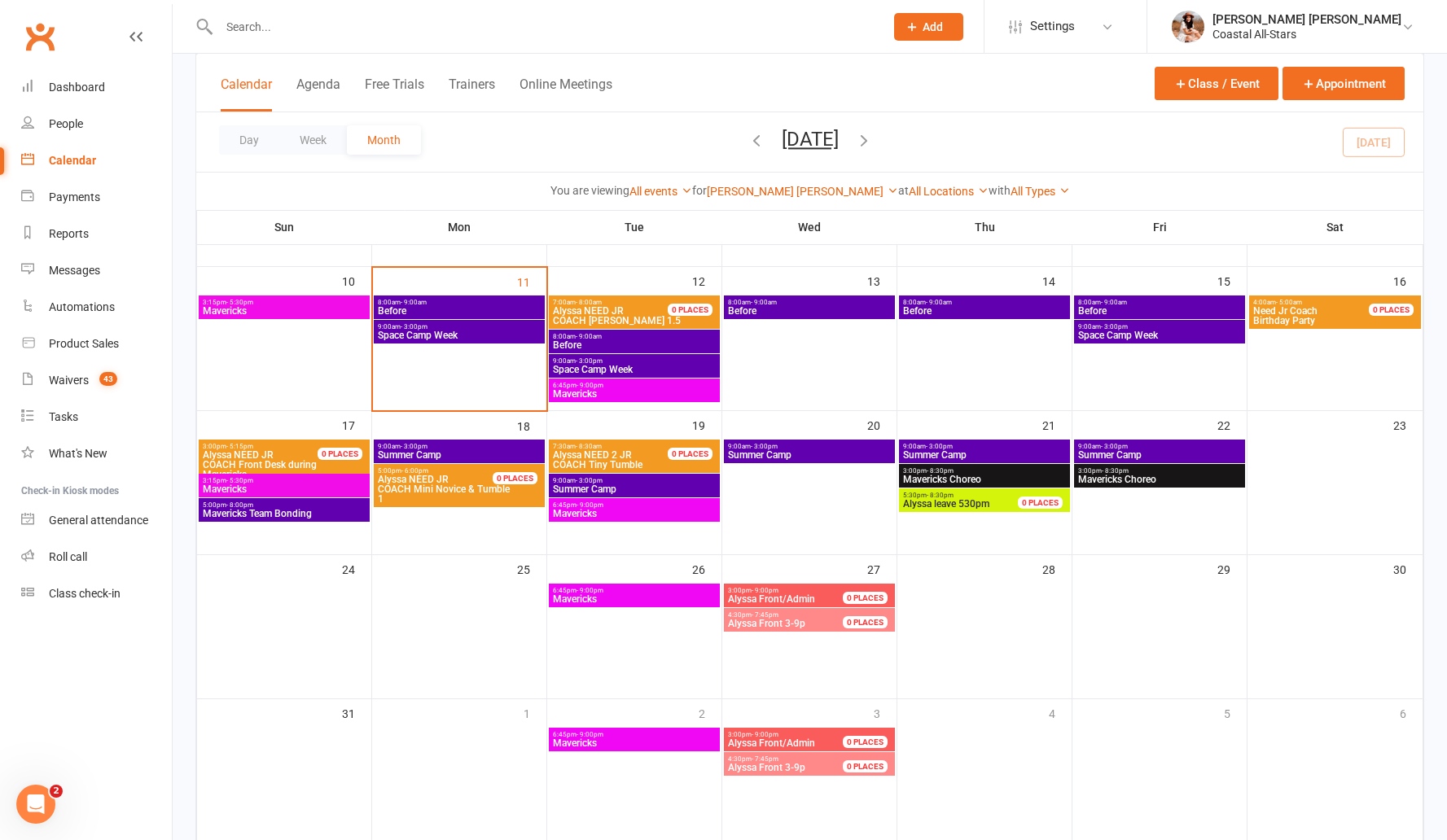
click at [777, 306] on span "Before" at bounding box center [1159, 310] width 164 height 10
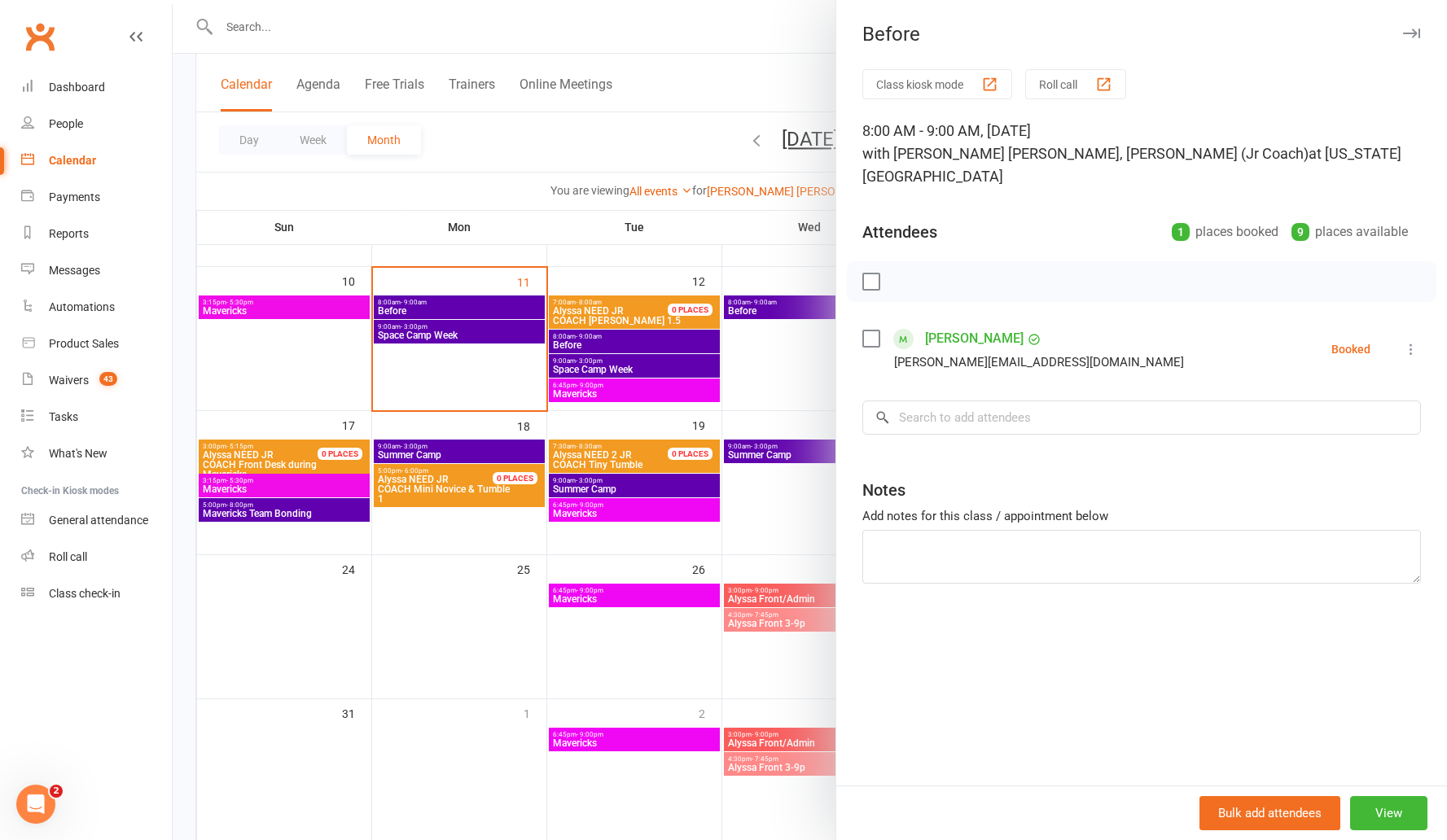
click at [604, 158] on div at bounding box center [809, 420] width 1274 height 840
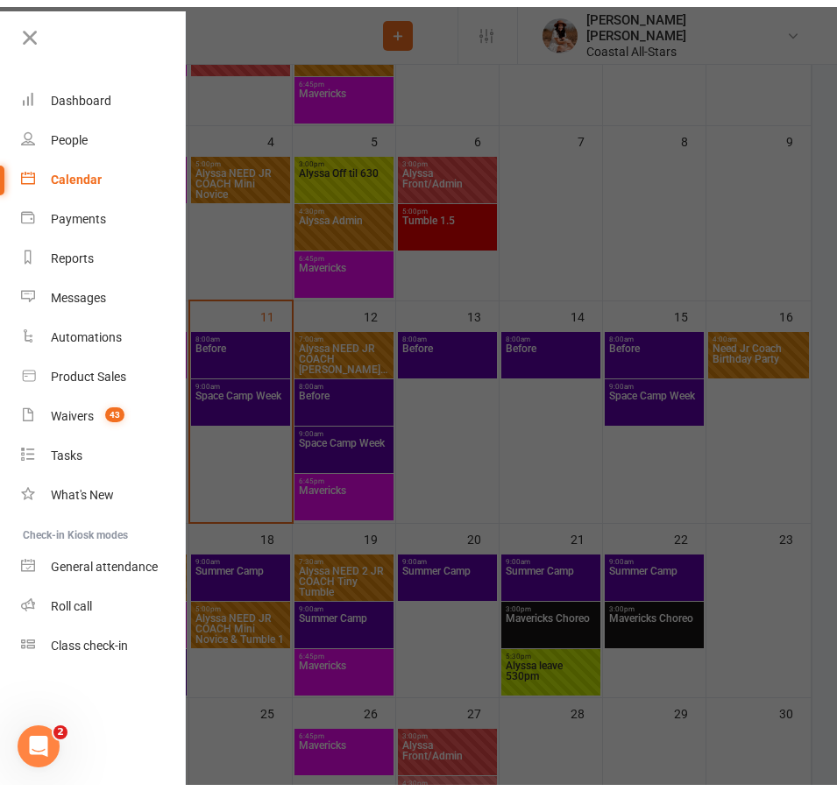
scroll to position [285, 0]
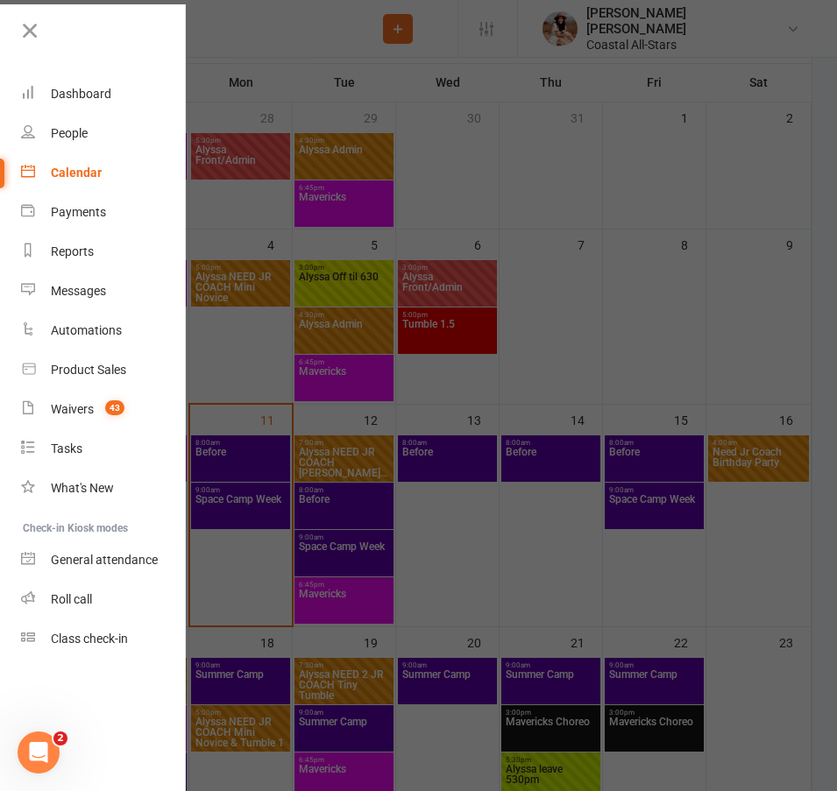
click at [563, 321] on div at bounding box center [418, 395] width 837 height 791
